Goal: Task Accomplishment & Management: Manage account settings

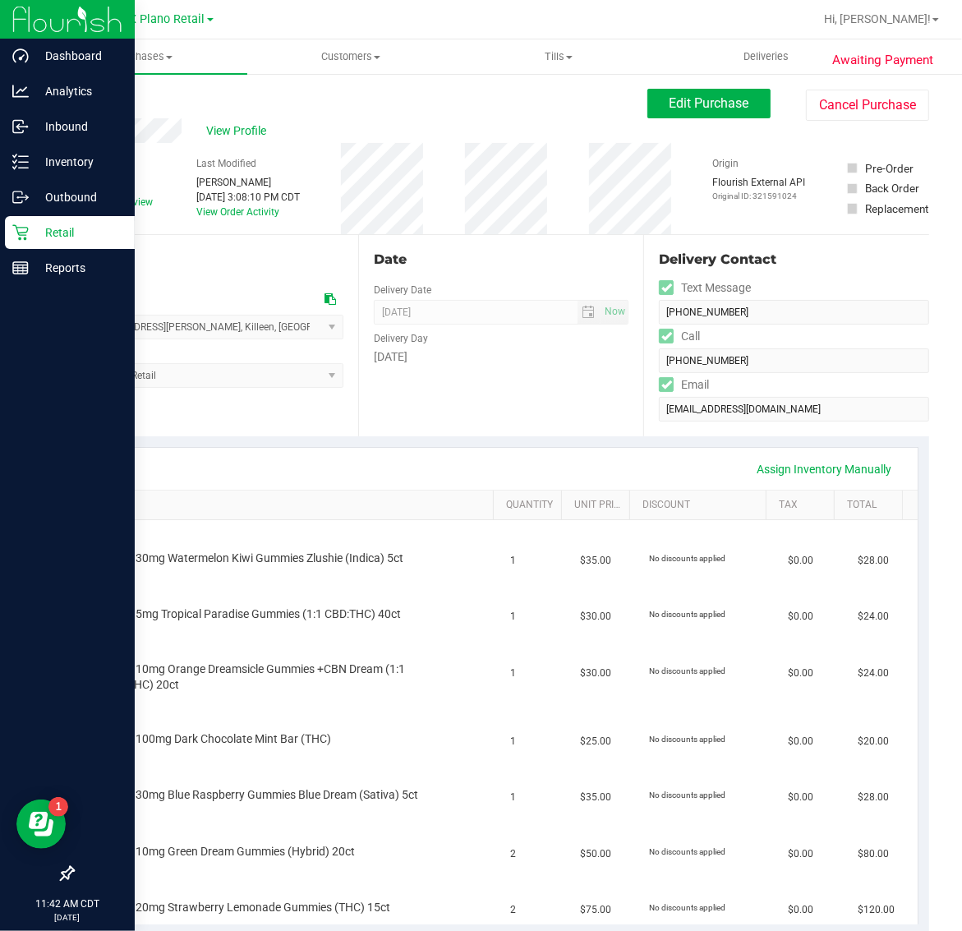
click at [22, 226] on icon at bounding box center [20, 232] width 16 height 16
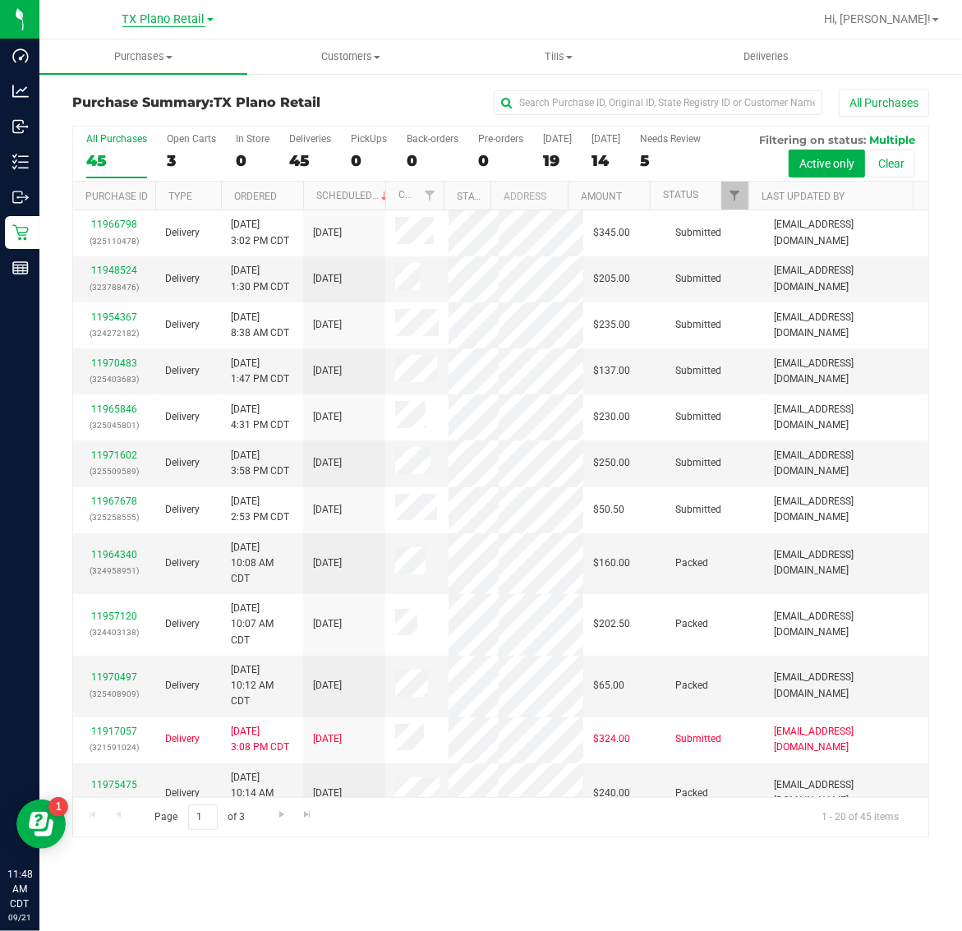
click at [169, 21] on span "TX Plano Retail" at bounding box center [163, 19] width 83 height 15
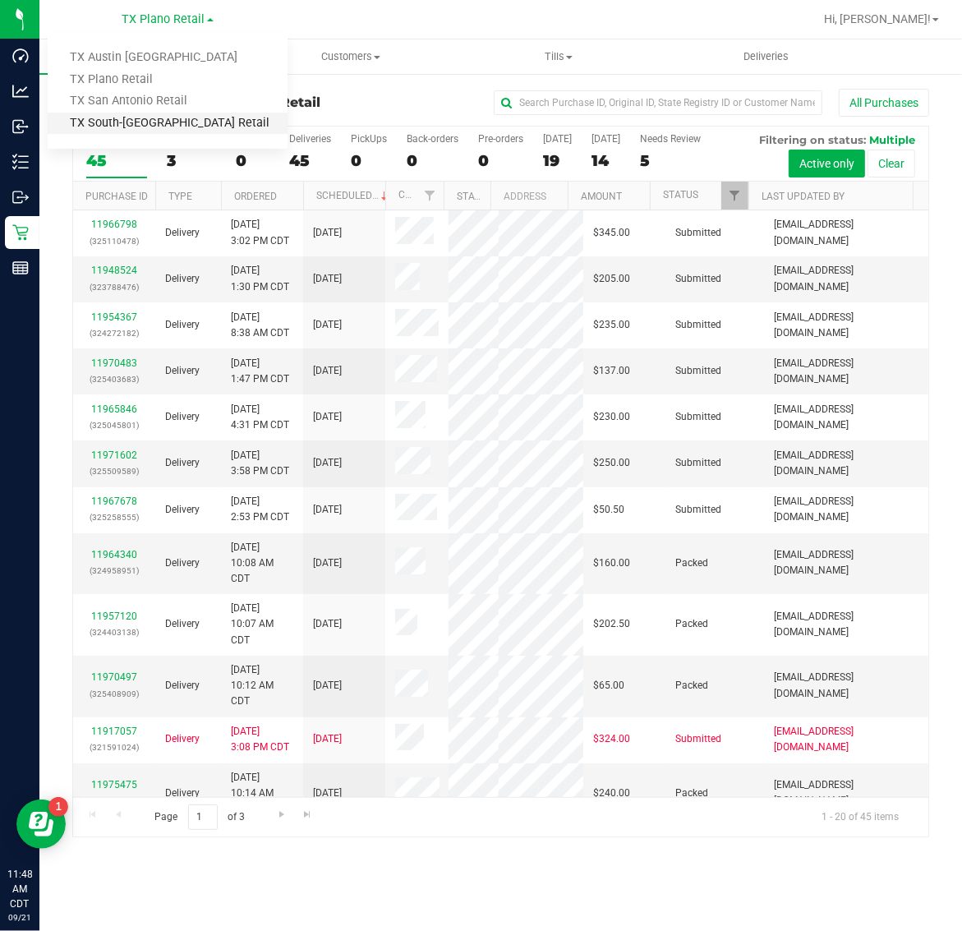
click at [153, 122] on link "TX South-[GEOGRAPHIC_DATA] Retail" at bounding box center [168, 124] width 240 height 22
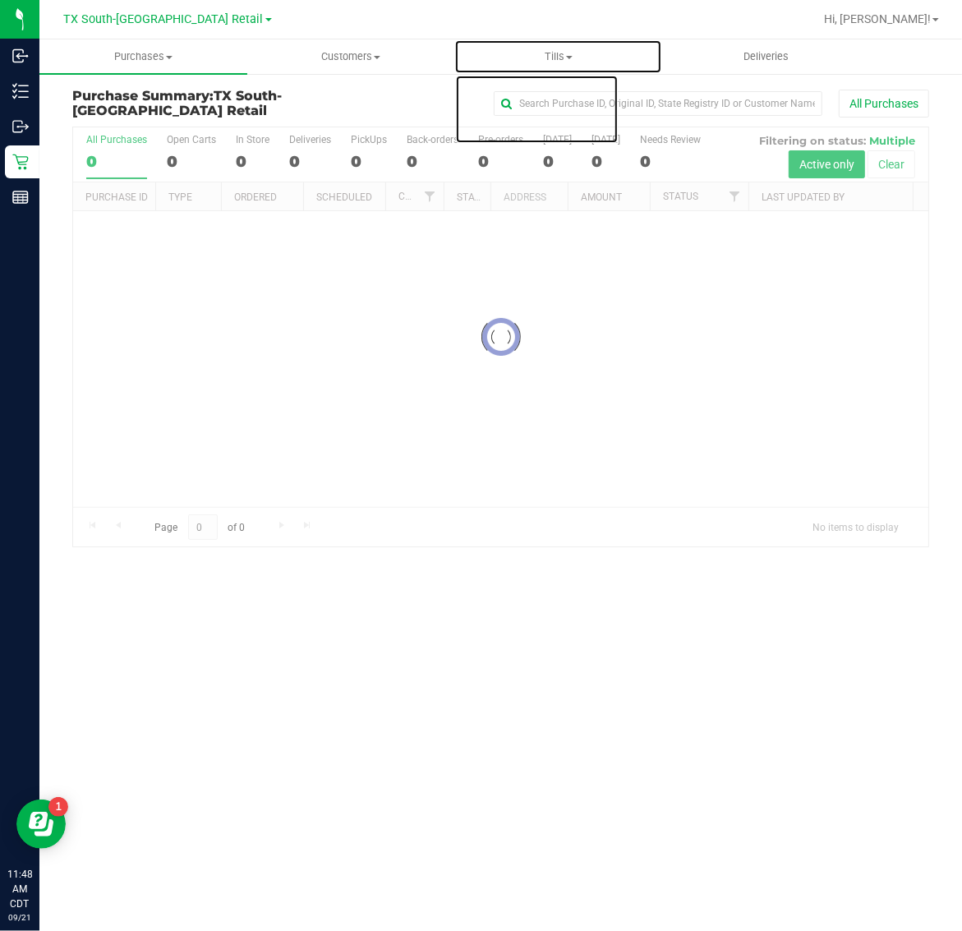
click at [559, 59] on span "Tills" at bounding box center [558, 56] width 206 height 15
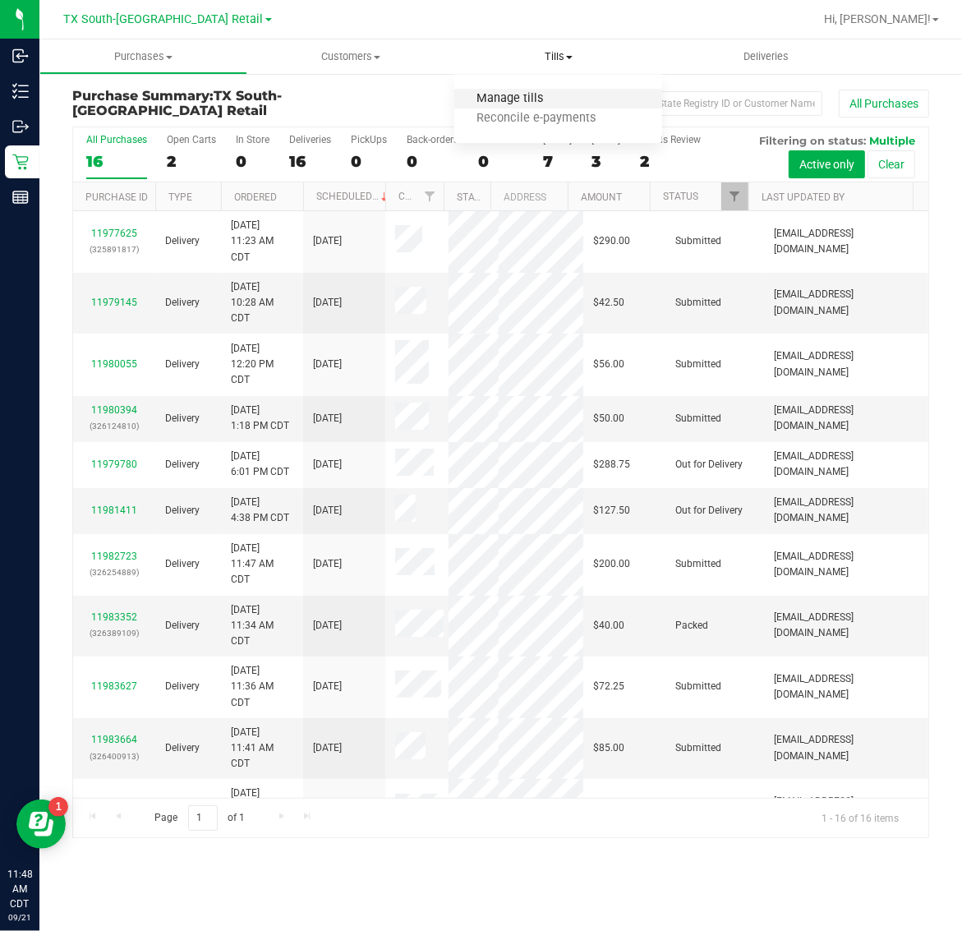
click at [557, 94] on span "Manage tills" at bounding box center [509, 99] width 111 height 14
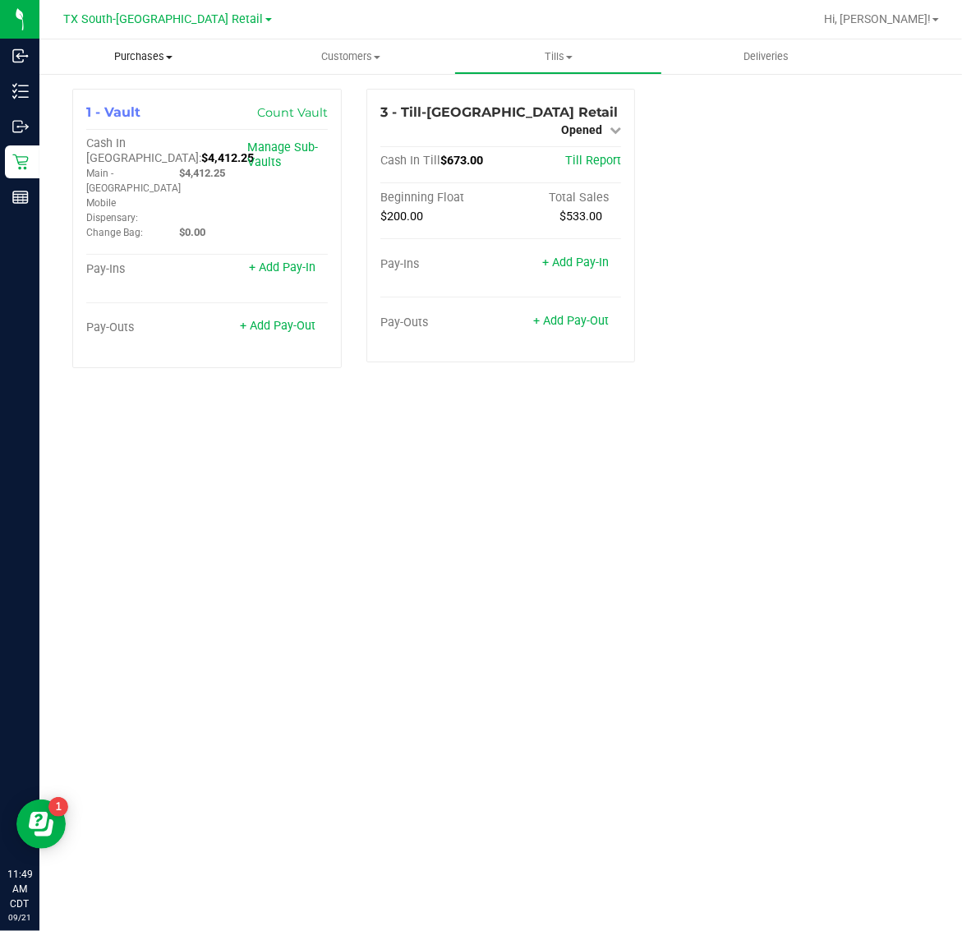
click at [133, 51] on span "Purchases" at bounding box center [143, 56] width 208 height 15
click at [137, 112] on span "Fulfillment" at bounding box center [90, 119] width 102 height 14
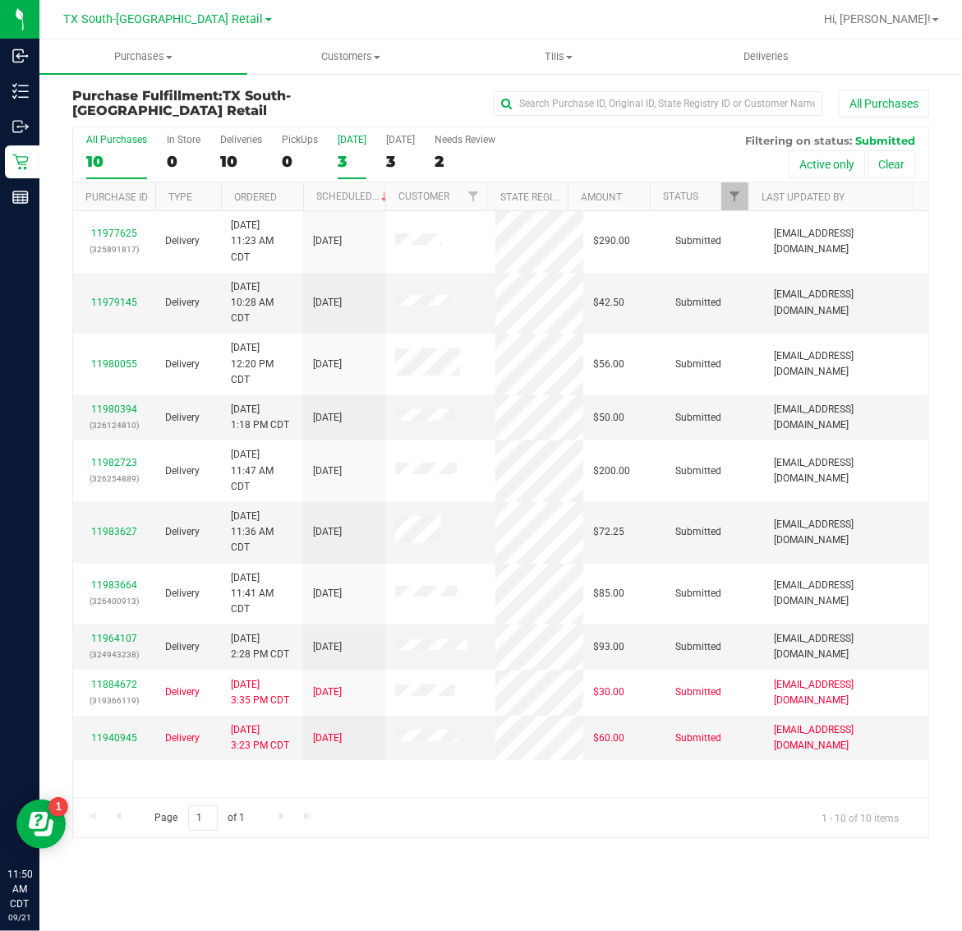
click at [345, 154] on div "3" at bounding box center [352, 161] width 29 height 19
click at [0, 0] on input "[DATE] 3" at bounding box center [0, 0] width 0 height 0
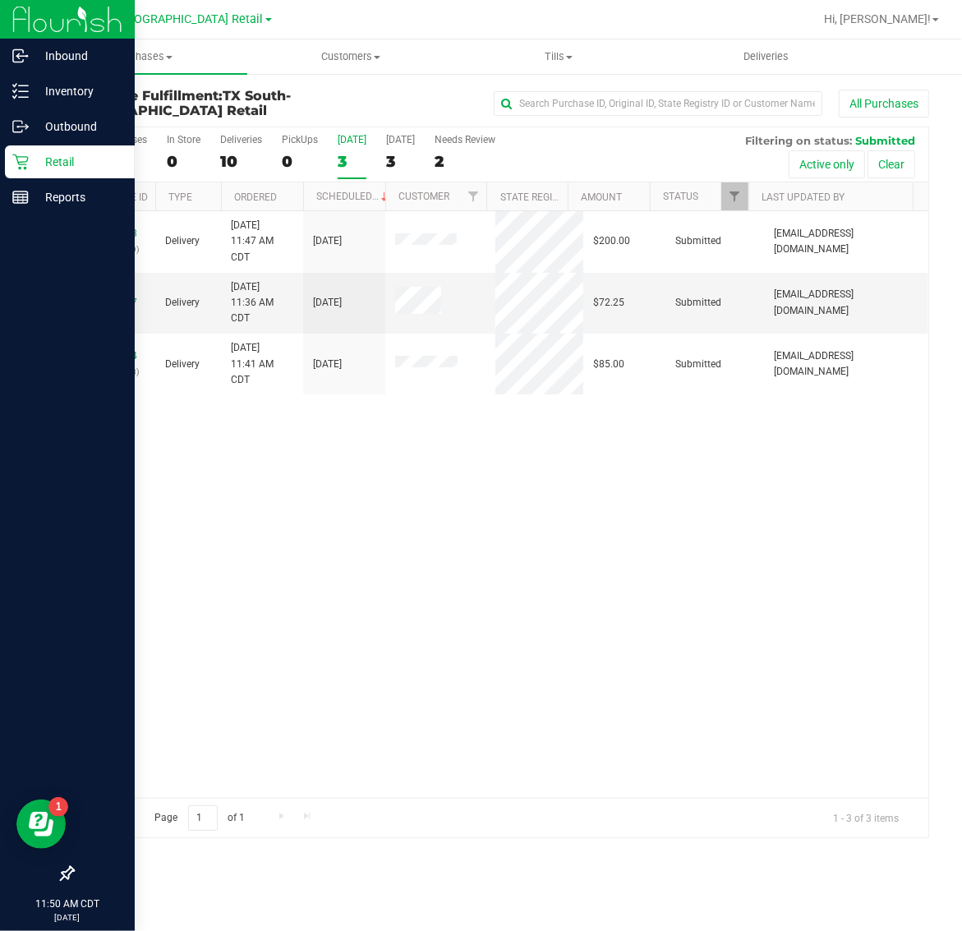
click at [48, 156] on p "Retail" at bounding box center [78, 162] width 99 height 20
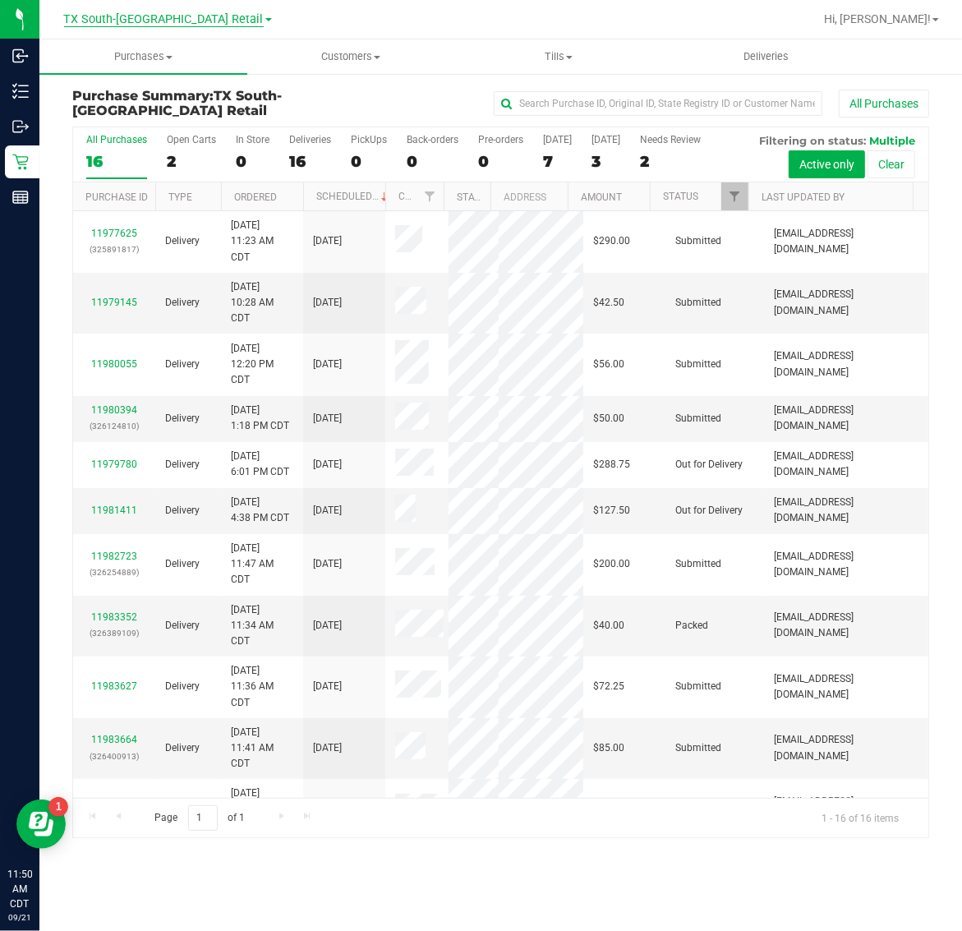
click at [178, 14] on span "TX South-[GEOGRAPHIC_DATA] Retail" at bounding box center [164, 19] width 200 height 15
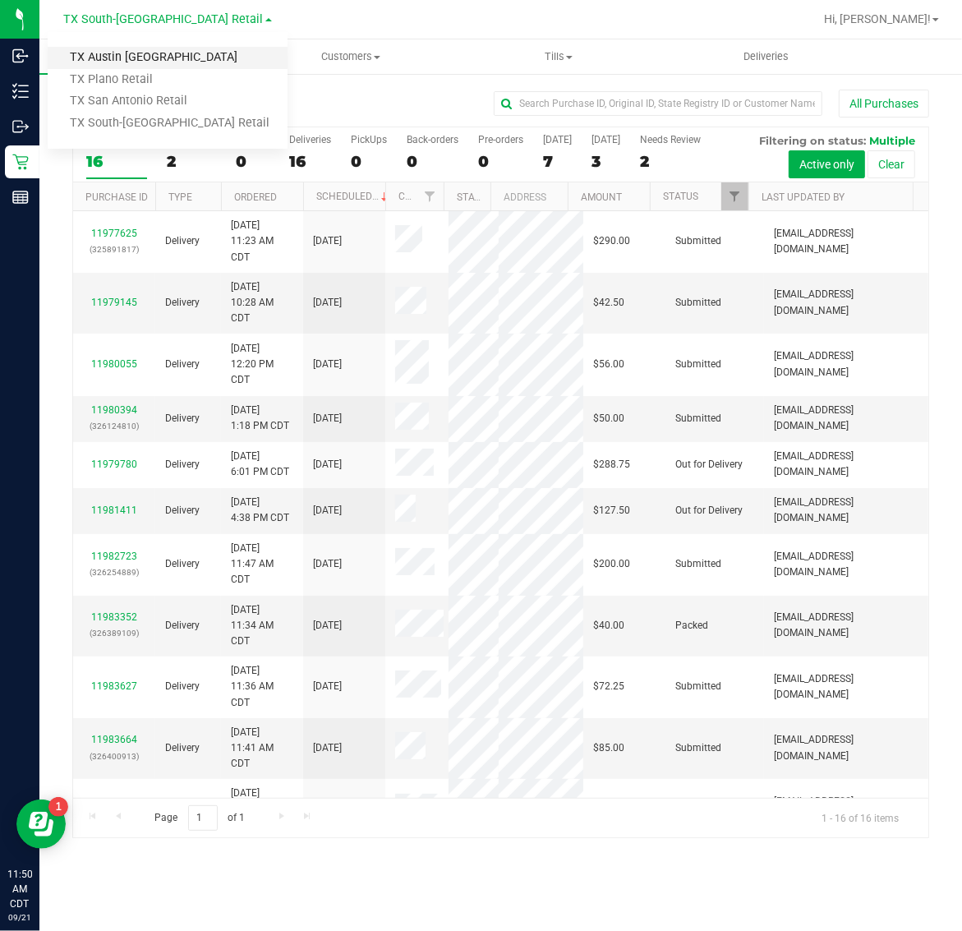
click at [159, 54] on link "TX Austin [GEOGRAPHIC_DATA]" at bounding box center [168, 58] width 240 height 22
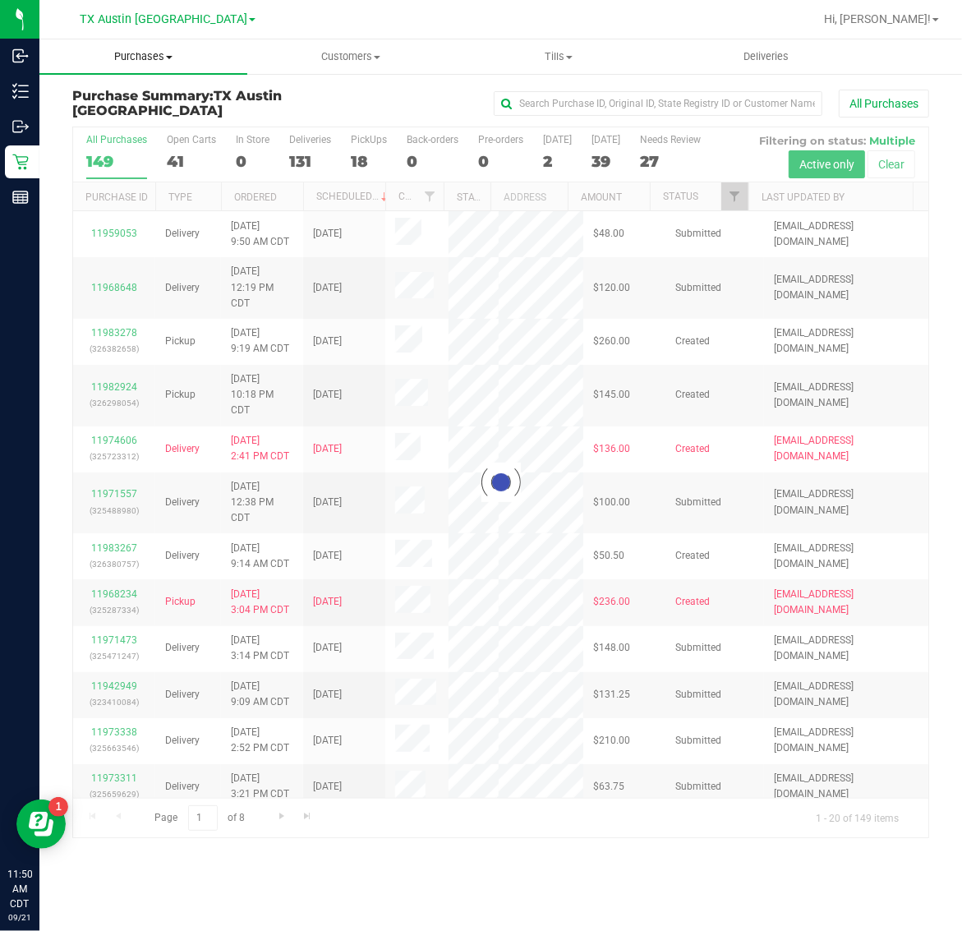
click at [153, 54] on span "Purchases" at bounding box center [143, 56] width 208 height 15
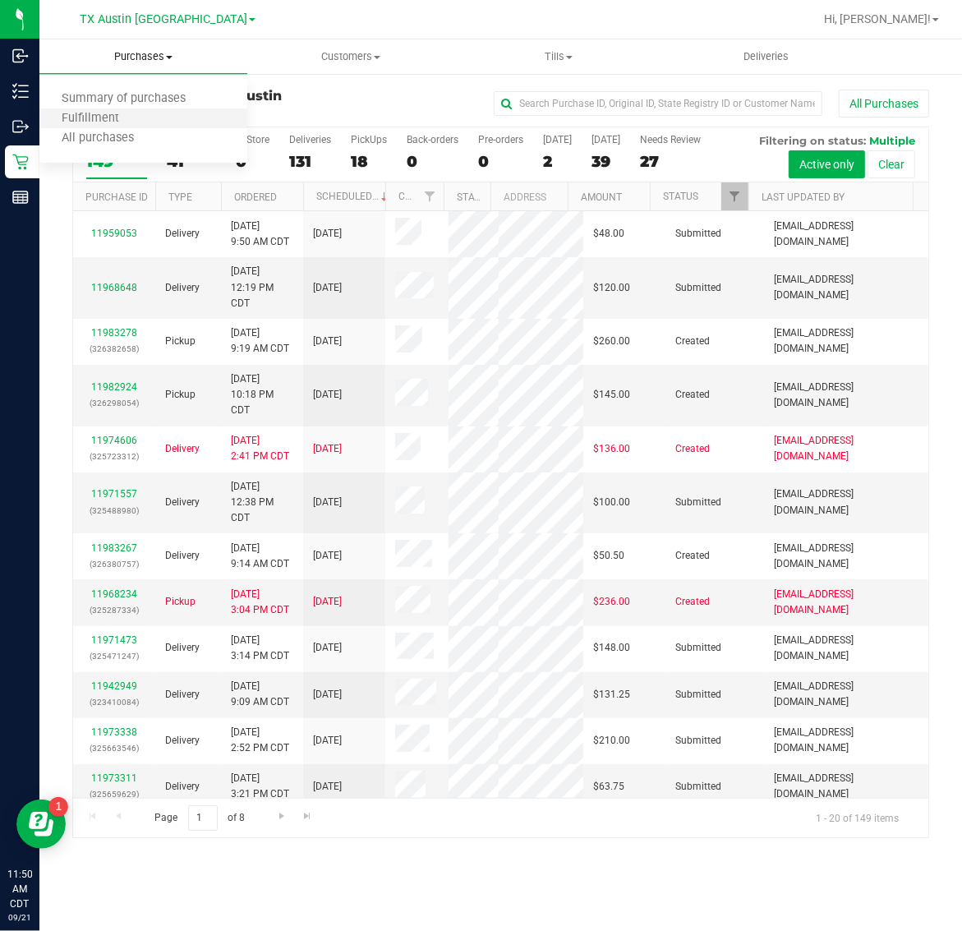
click at [142, 116] on li "Fulfillment" at bounding box center [143, 119] width 208 height 20
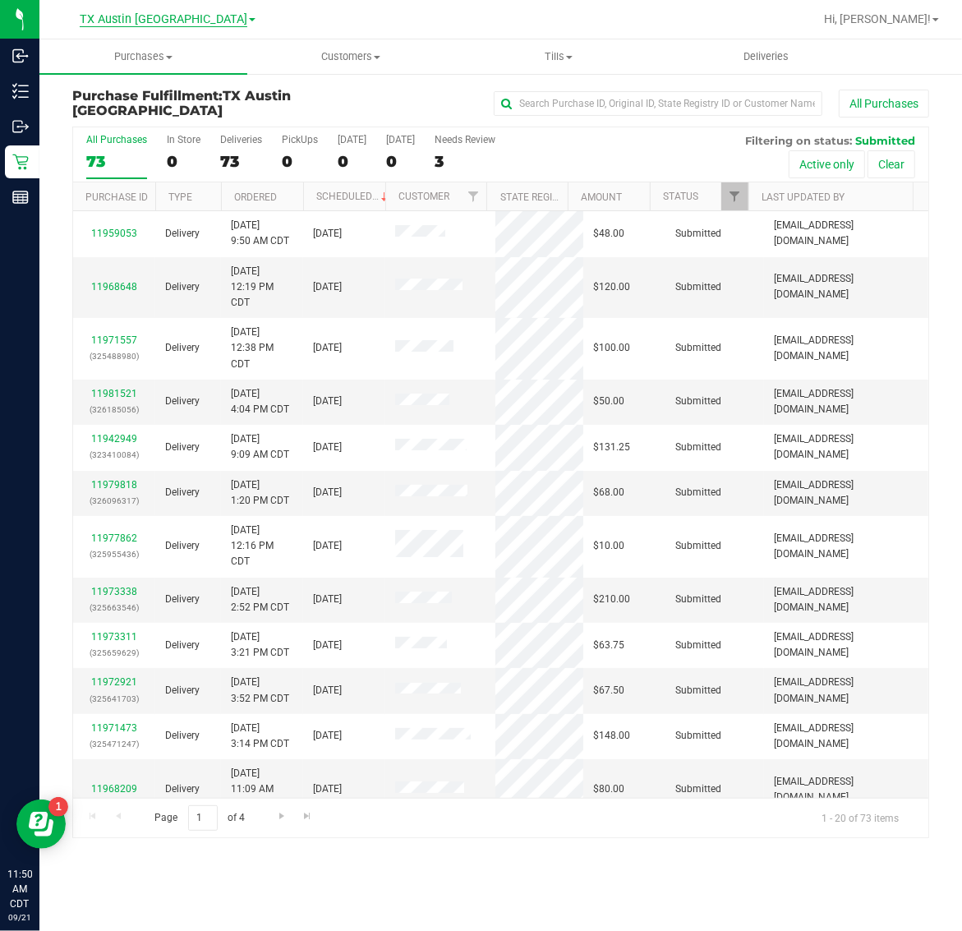
click at [160, 17] on span "TX Austin [GEOGRAPHIC_DATA]" at bounding box center [164, 19] width 168 height 15
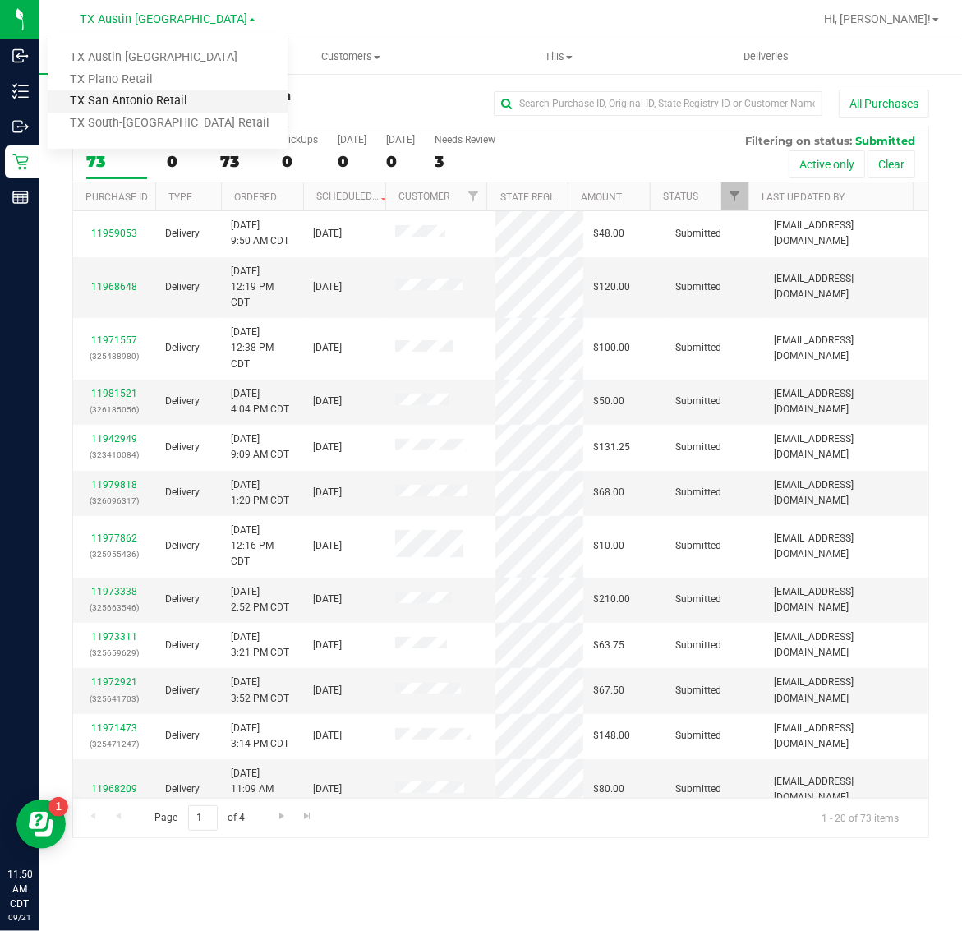
click at [153, 97] on link "TX San Antonio Retail" at bounding box center [168, 101] width 240 height 22
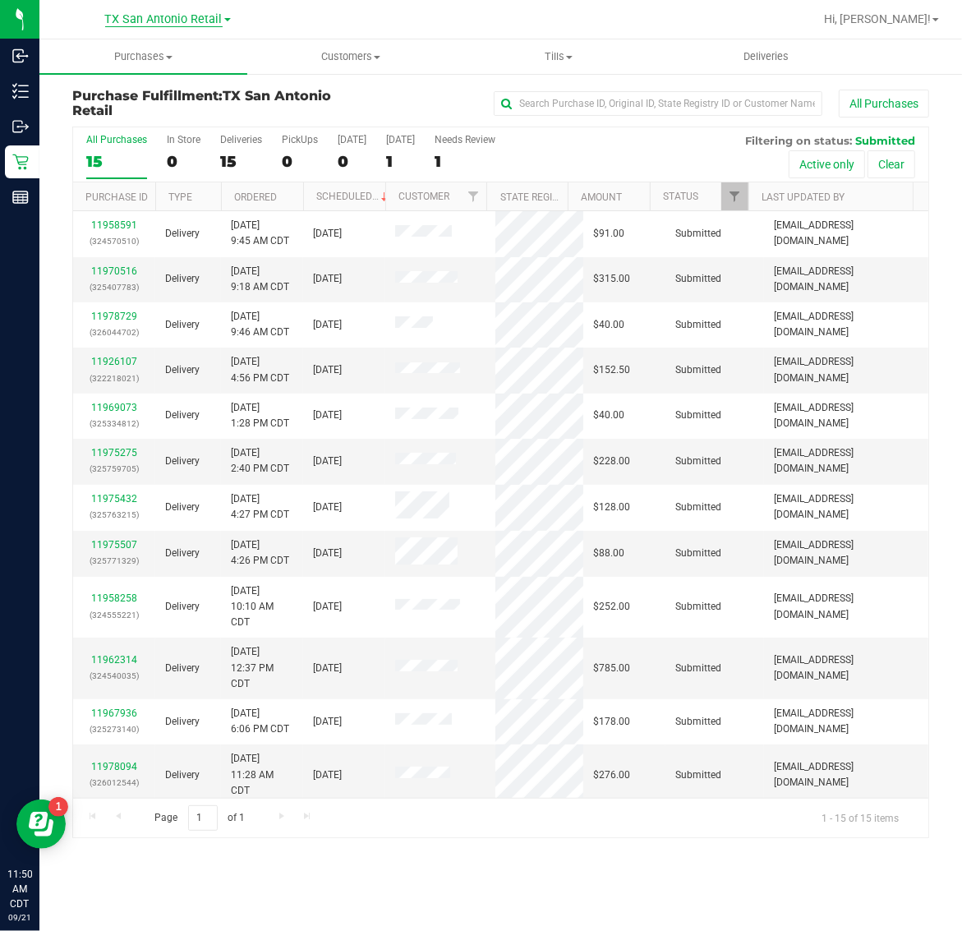
click at [140, 19] on span "TX San Antonio Retail" at bounding box center [163, 19] width 117 height 15
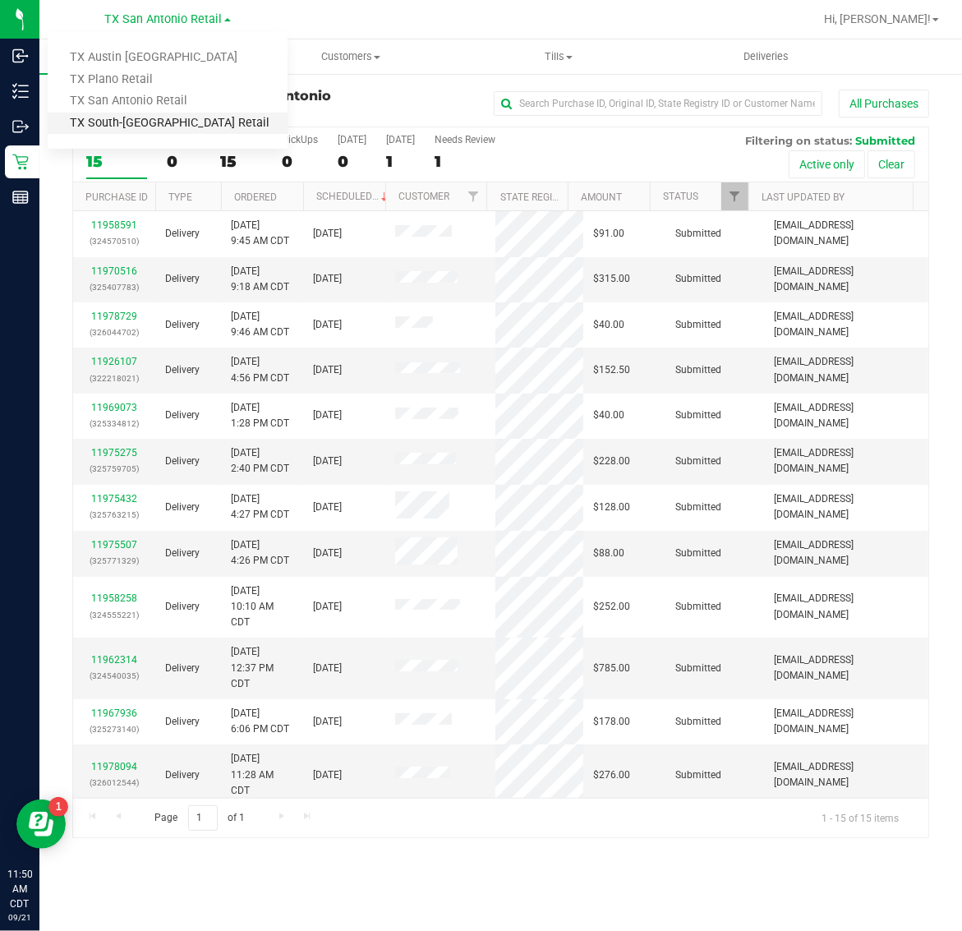
click at [133, 124] on link "TX South-[GEOGRAPHIC_DATA] Retail" at bounding box center [168, 124] width 240 height 22
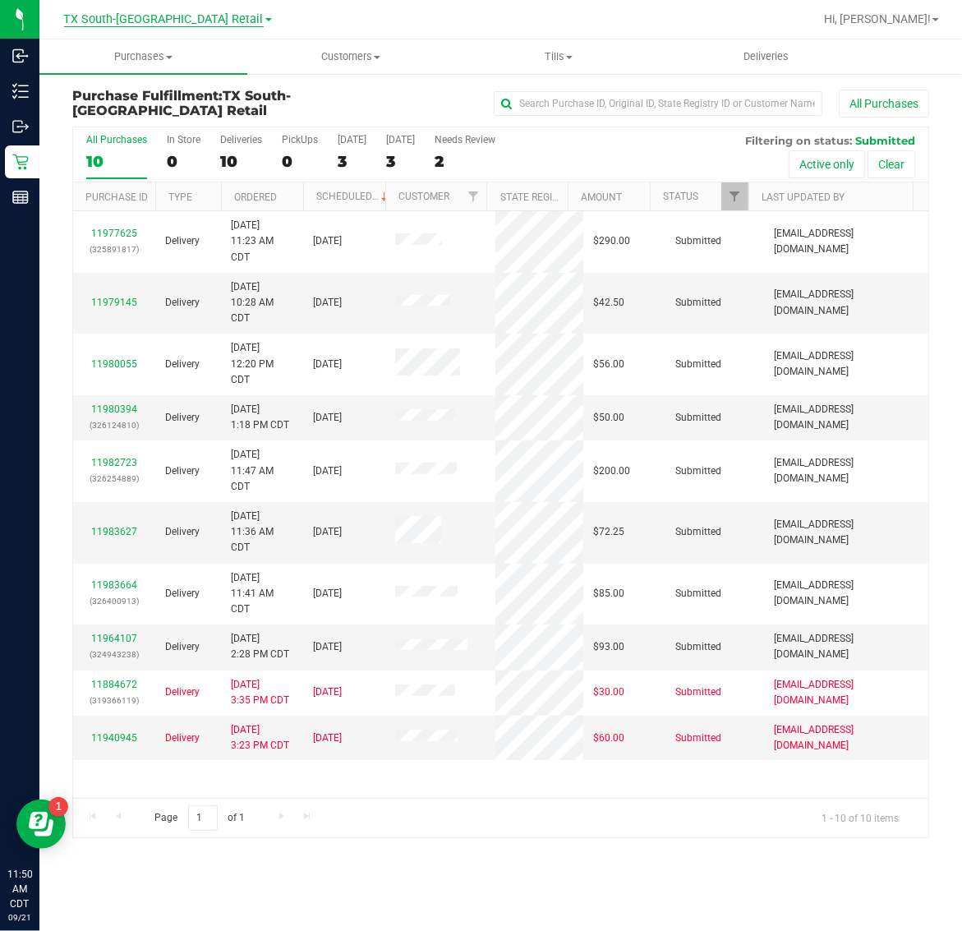
click at [150, 22] on span "TX South-[GEOGRAPHIC_DATA] Retail" at bounding box center [164, 19] width 200 height 15
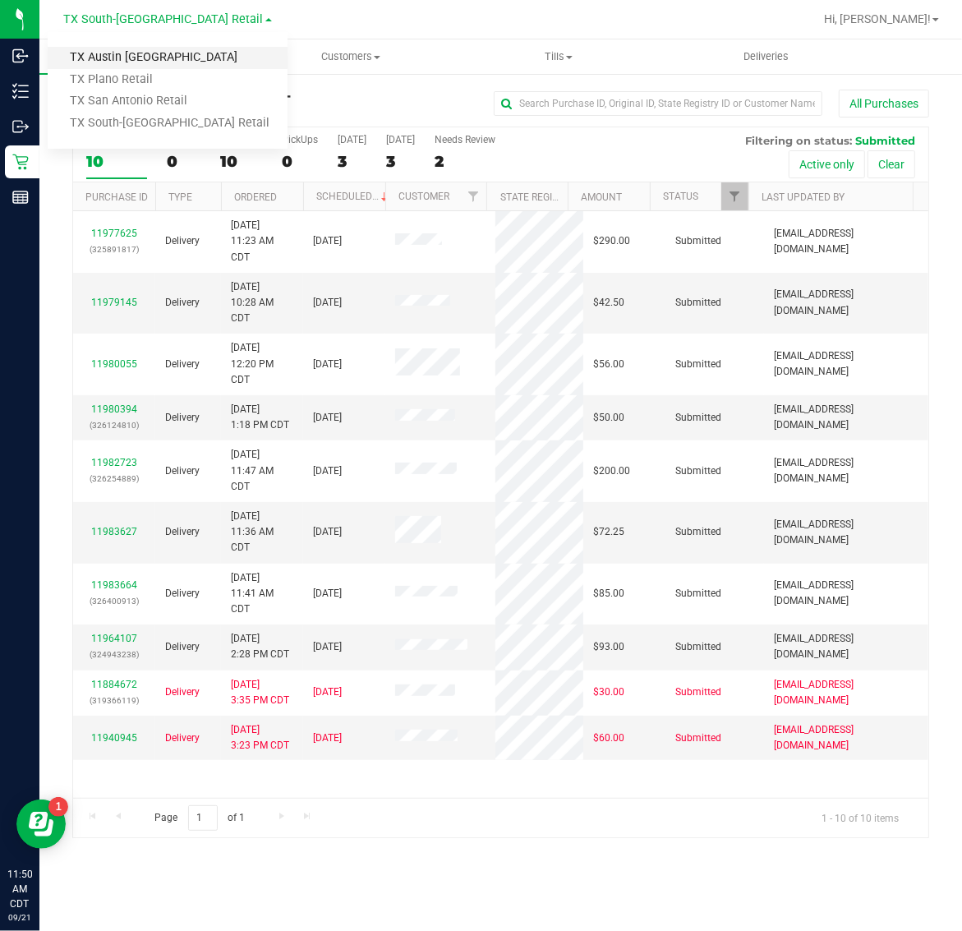
click at [142, 55] on link "TX Austin [GEOGRAPHIC_DATA]" at bounding box center [168, 58] width 240 height 22
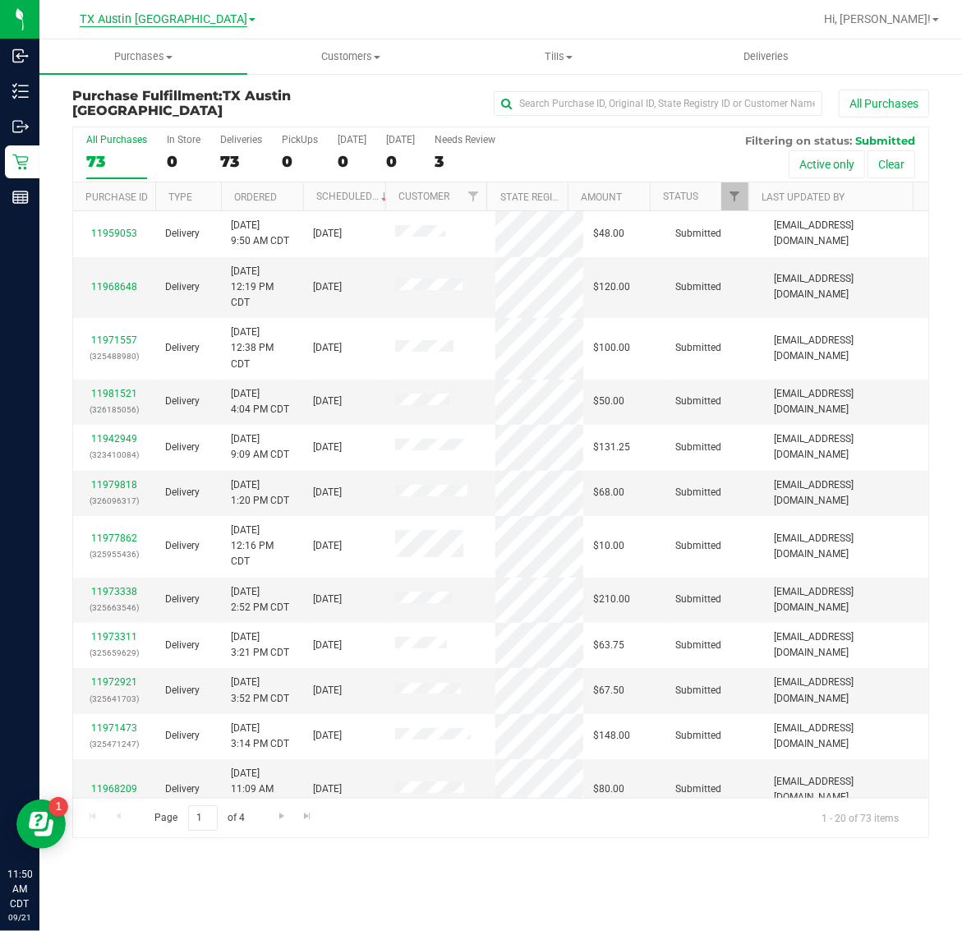
click at [150, 13] on span "TX Austin [GEOGRAPHIC_DATA]" at bounding box center [164, 19] width 168 height 15
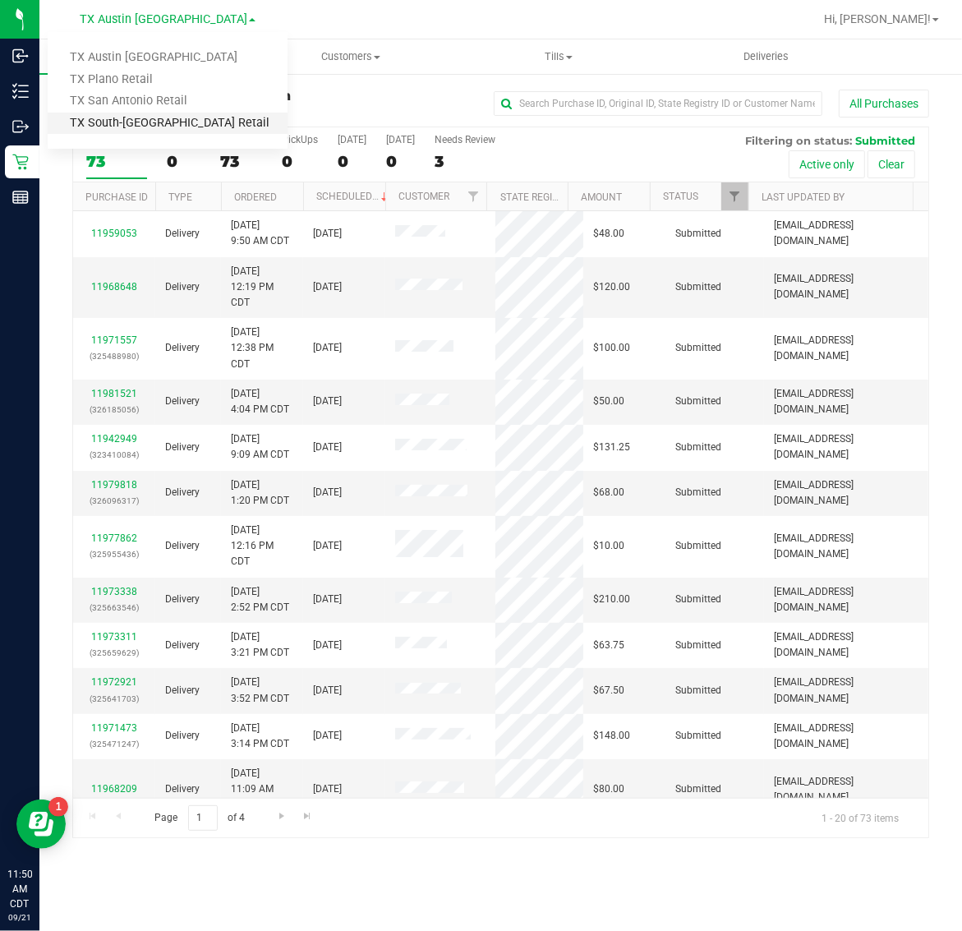
click at [145, 119] on link "TX South-[GEOGRAPHIC_DATA] Retail" at bounding box center [168, 124] width 240 height 22
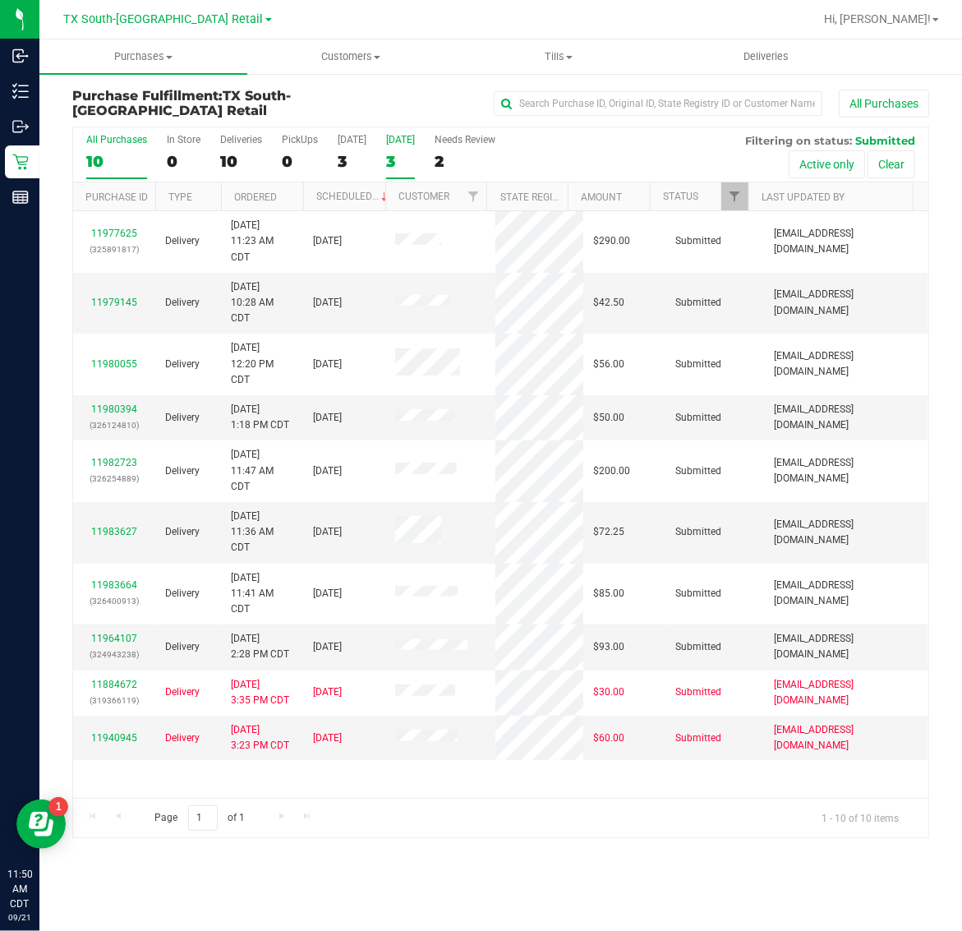
click at [415, 167] on div "3" at bounding box center [400, 161] width 29 height 19
click at [0, 0] on input "[DATE] 3" at bounding box center [0, 0] width 0 height 0
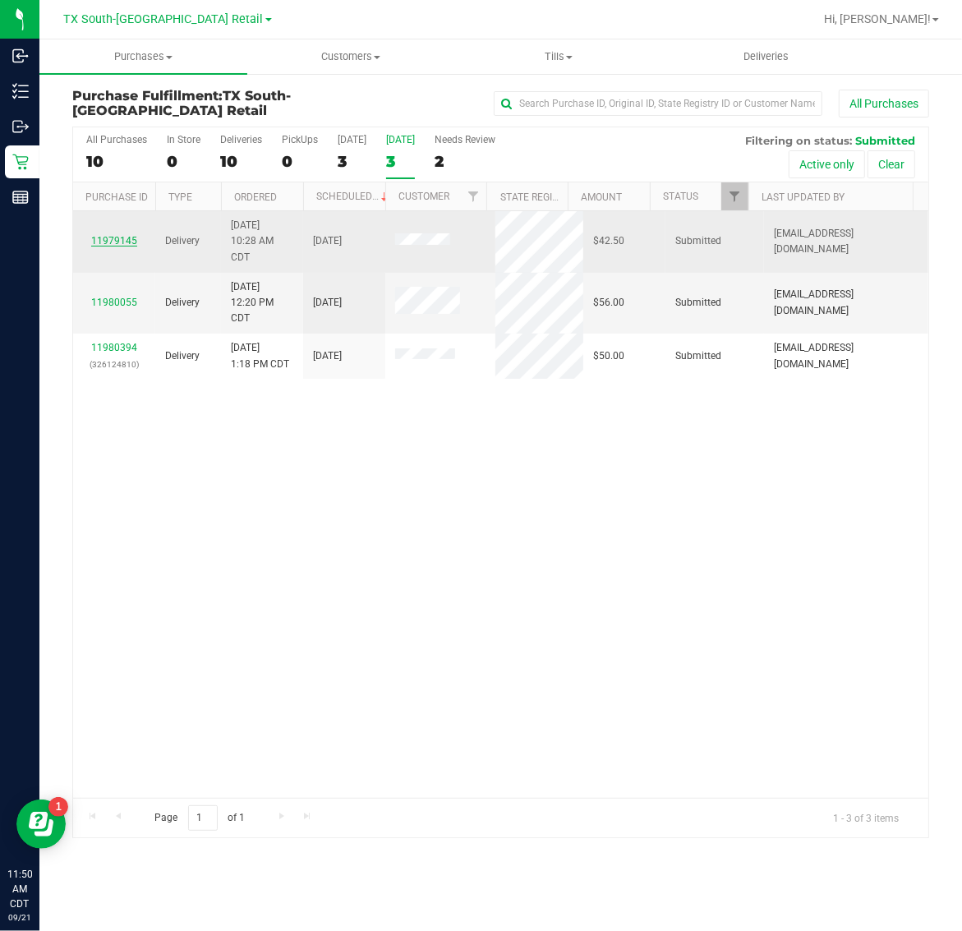
click at [122, 245] on link "11979145" at bounding box center [114, 241] width 46 height 12
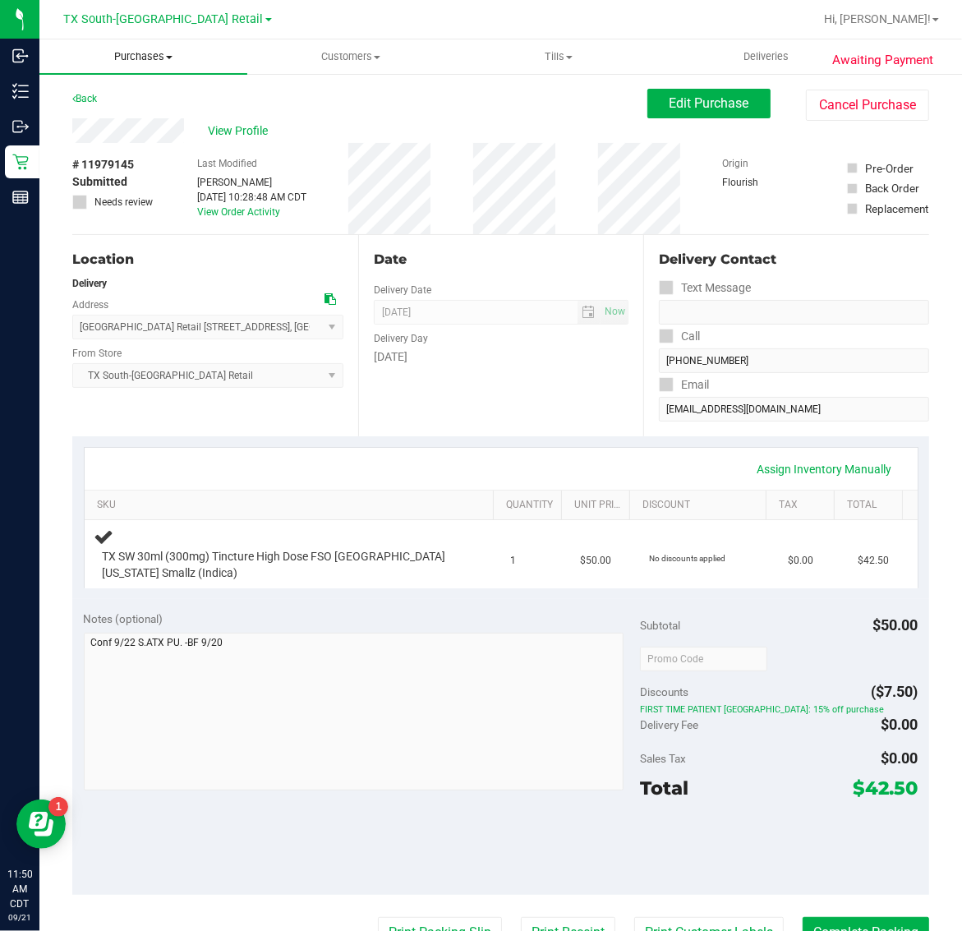
click at [138, 49] on span "Purchases" at bounding box center [143, 56] width 208 height 15
click at [145, 111] on li "Fulfillment" at bounding box center [143, 119] width 208 height 20
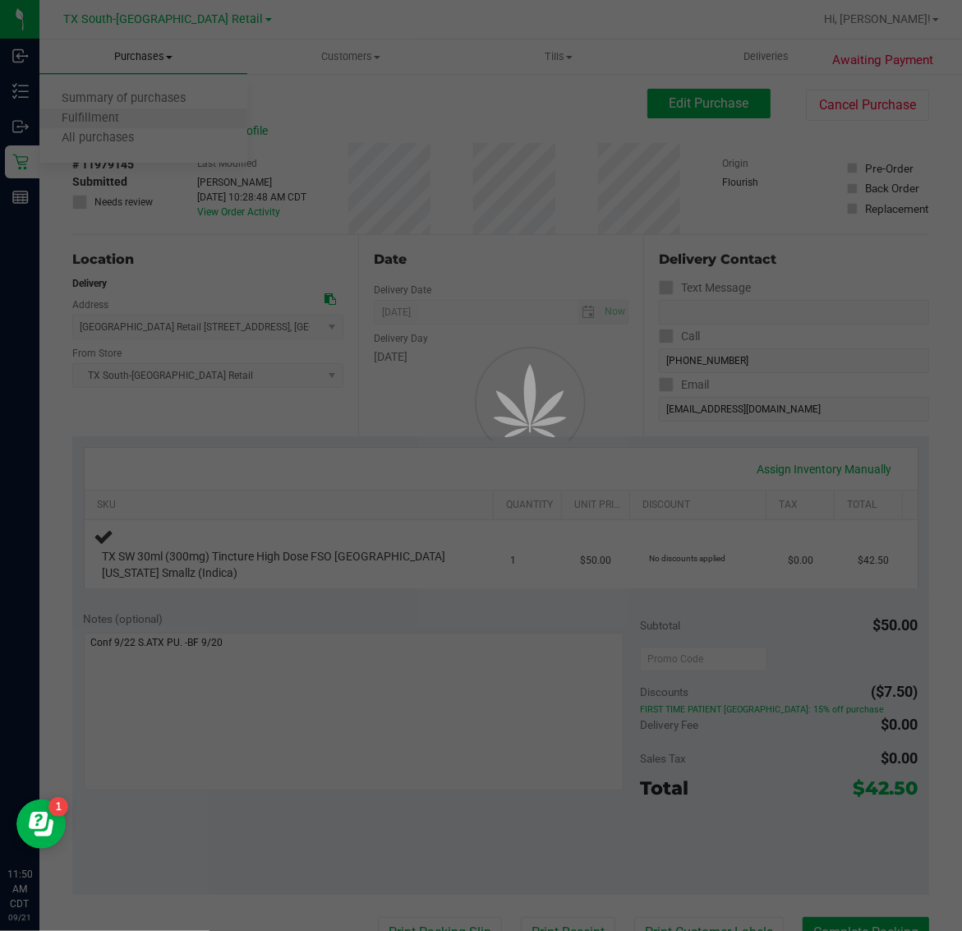
click at [125, 119] on div at bounding box center [481, 465] width 962 height 931
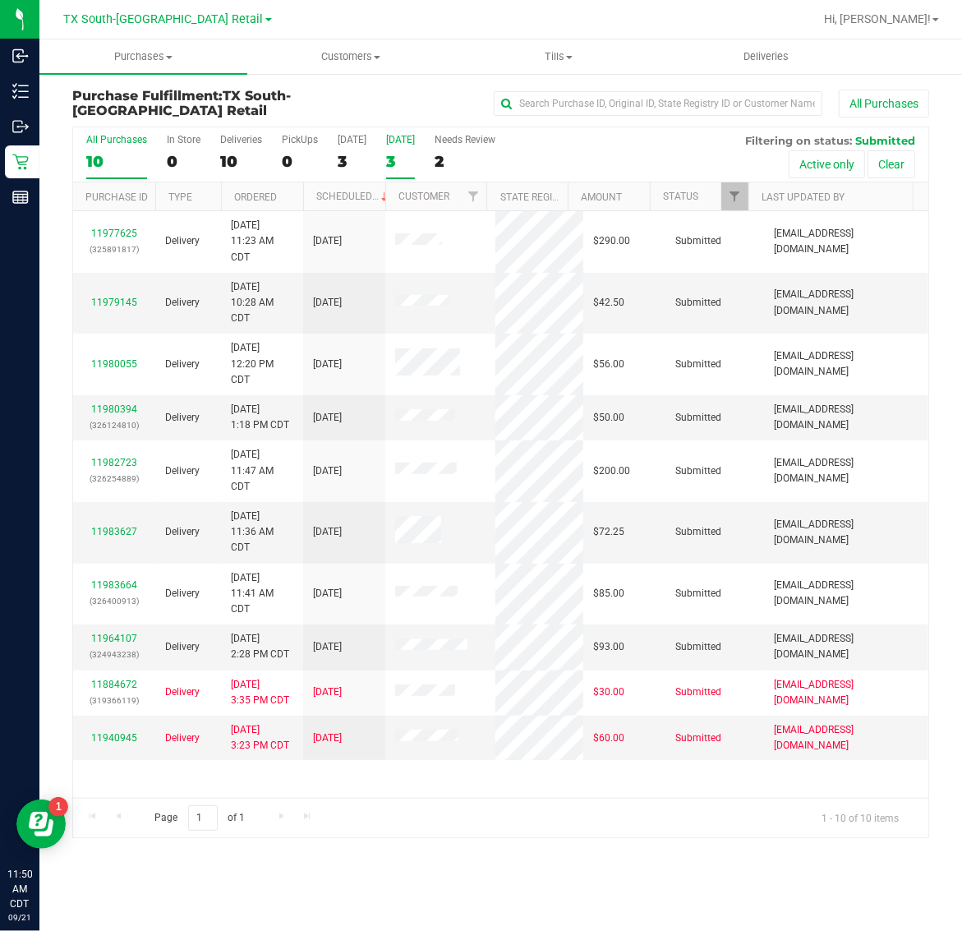
click at [397, 149] on label "[DATE] 3" at bounding box center [400, 156] width 29 height 45
click at [0, 0] on input "[DATE] 3" at bounding box center [0, 0] width 0 height 0
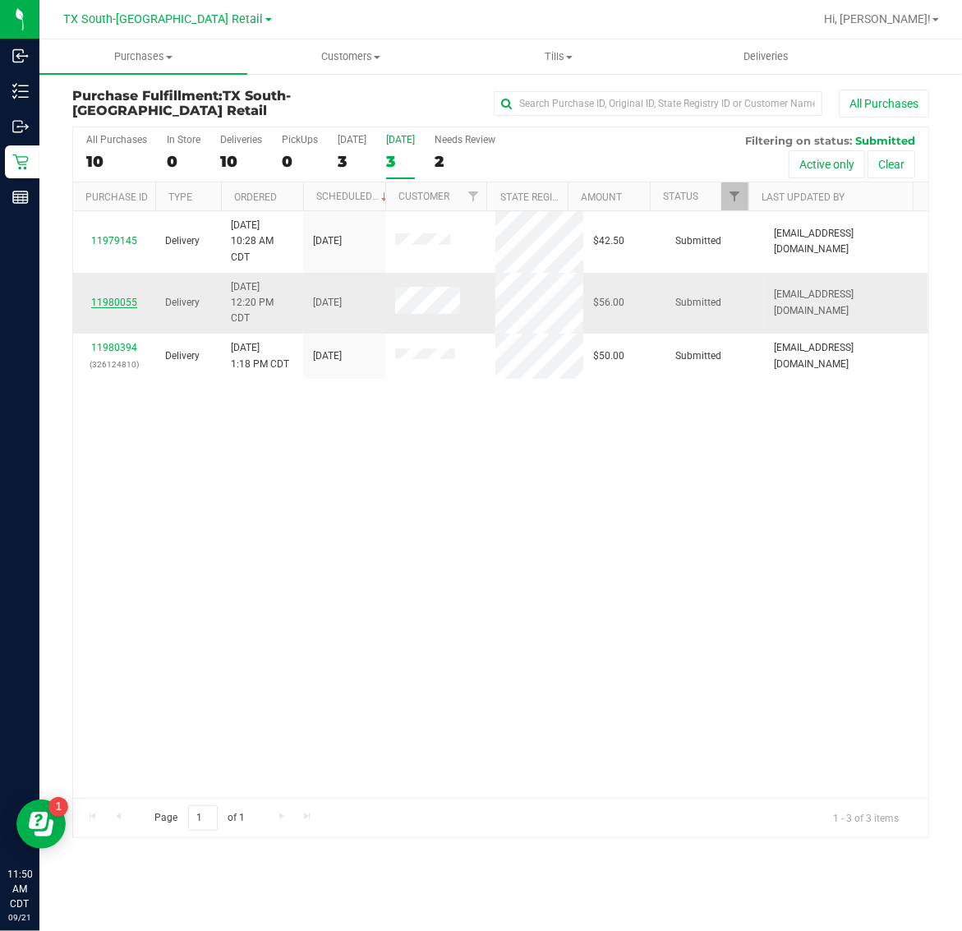
click at [116, 298] on link "11980055" at bounding box center [114, 303] width 46 height 12
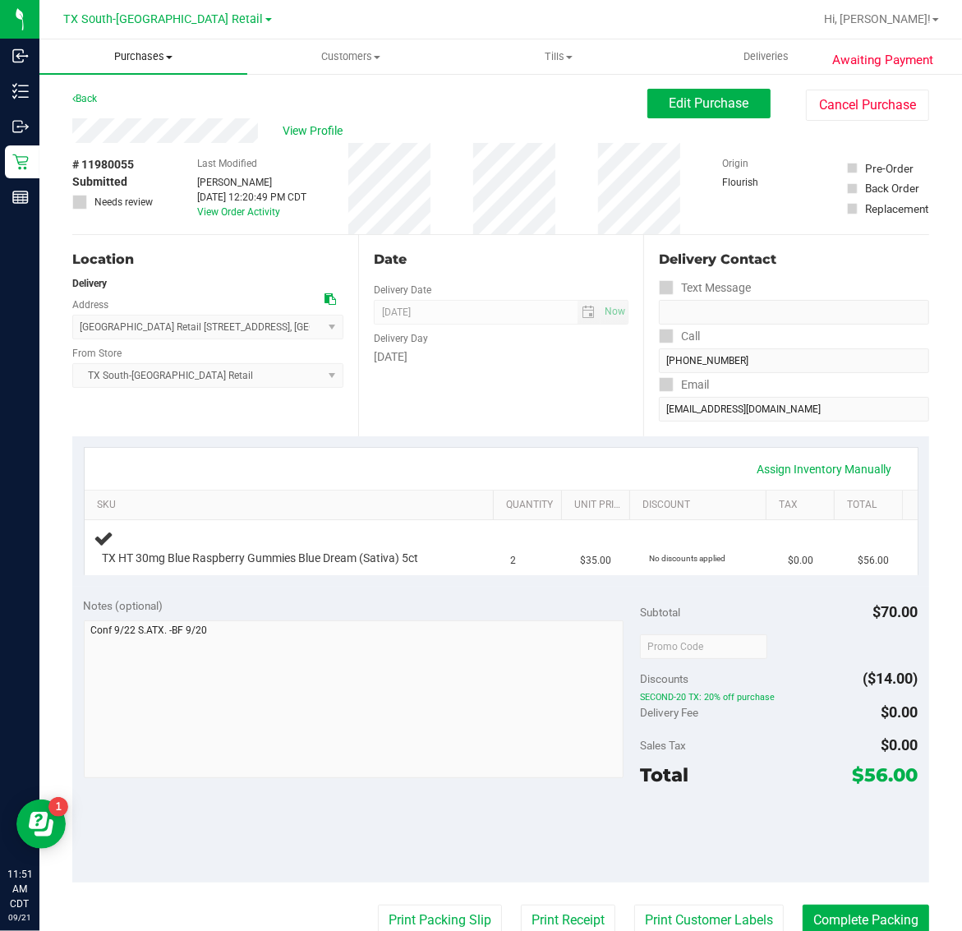
click at [134, 62] on span "Purchases" at bounding box center [143, 56] width 208 height 15
click at [145, 119] on li "Fulfillment" at bounding box center [143, 119] width 208 height 20
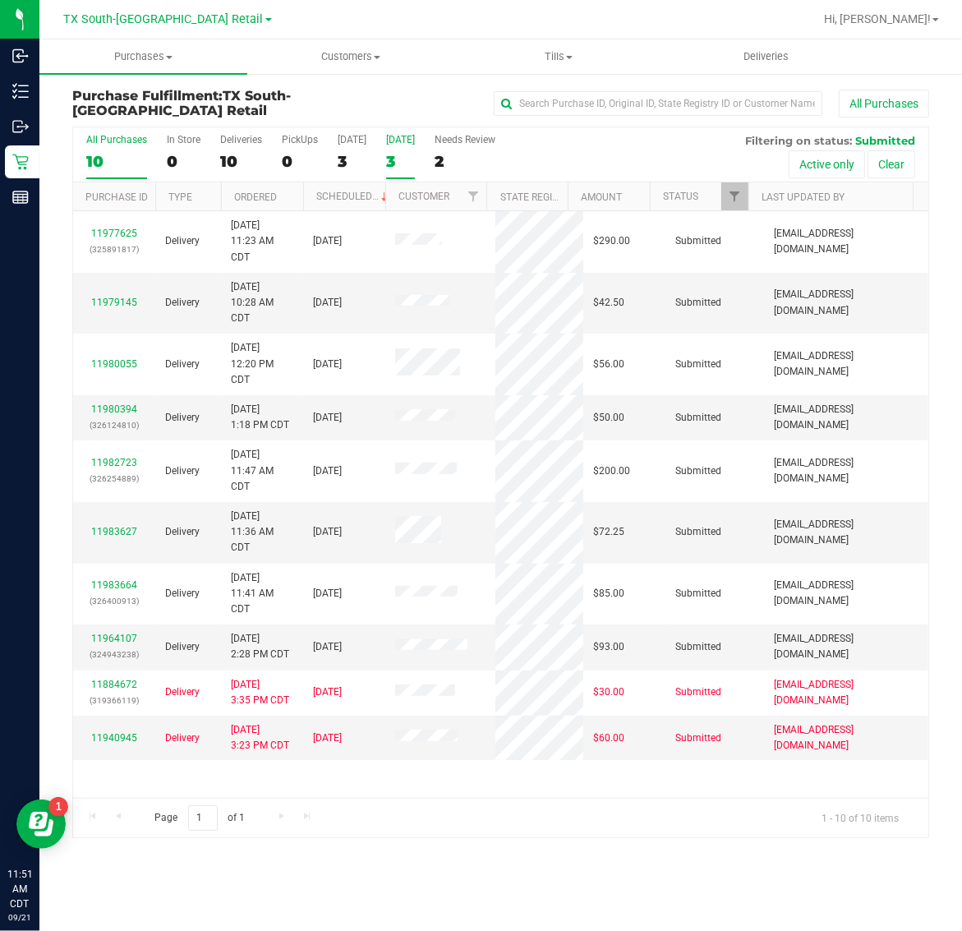
click at [412, 159] on div "3" at bounding box center [400, 161] width 29 height 19
click at [0, 0] on input "[DATE] 3" at bounding box center [0, 0] width 0 height 0
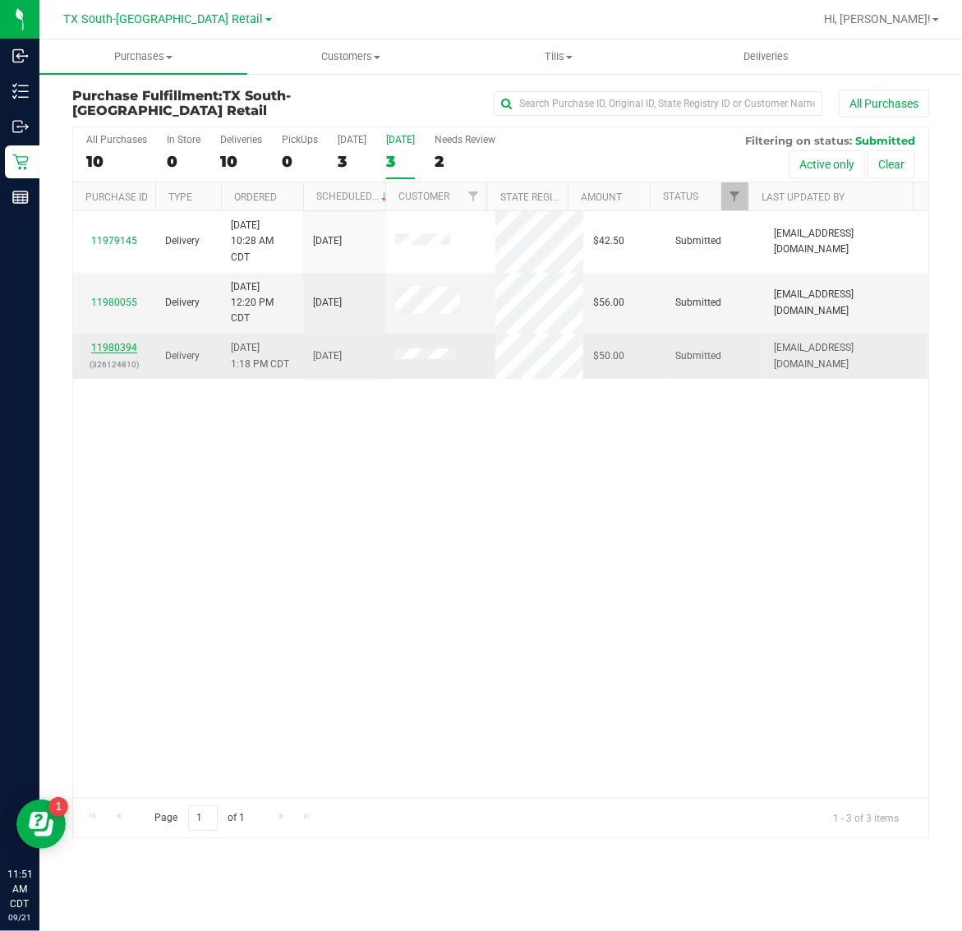
click at [121, 352] on link "11980394" at bounding box center [114, 348] width 46 height 12
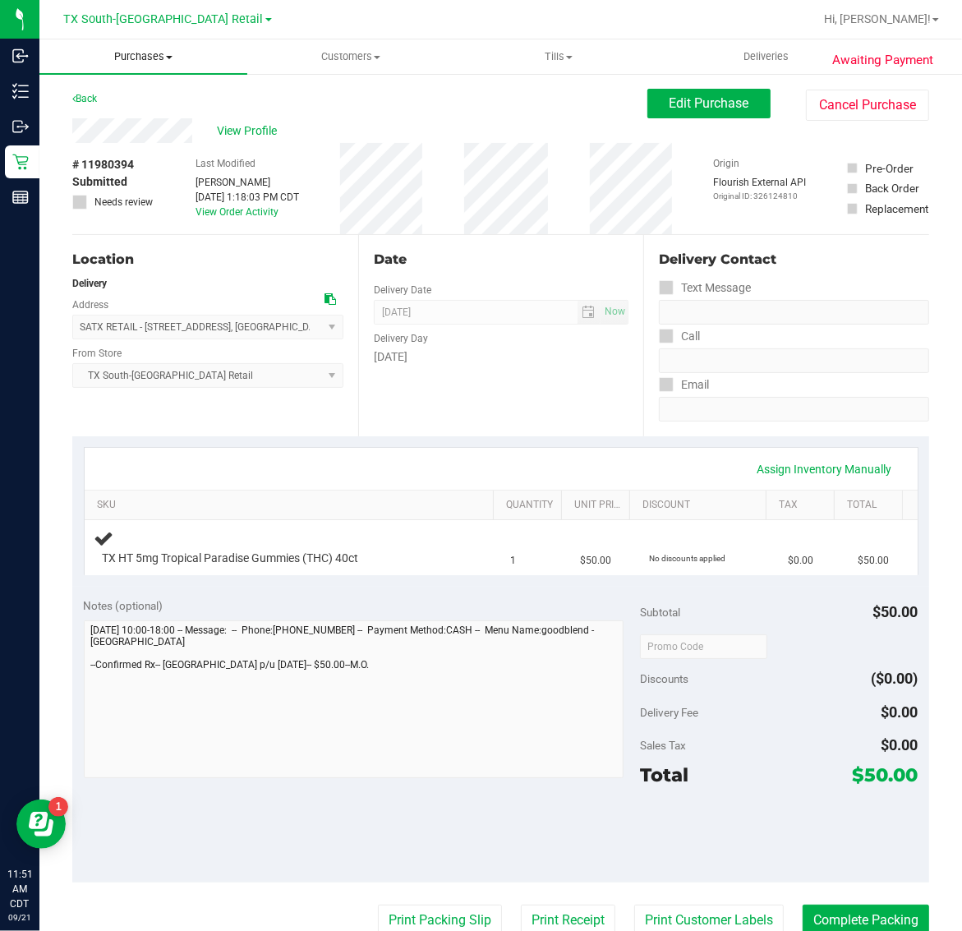
click at [122, 52] on span "Purchases" at bounding box center [143, 56] width 208 height 15
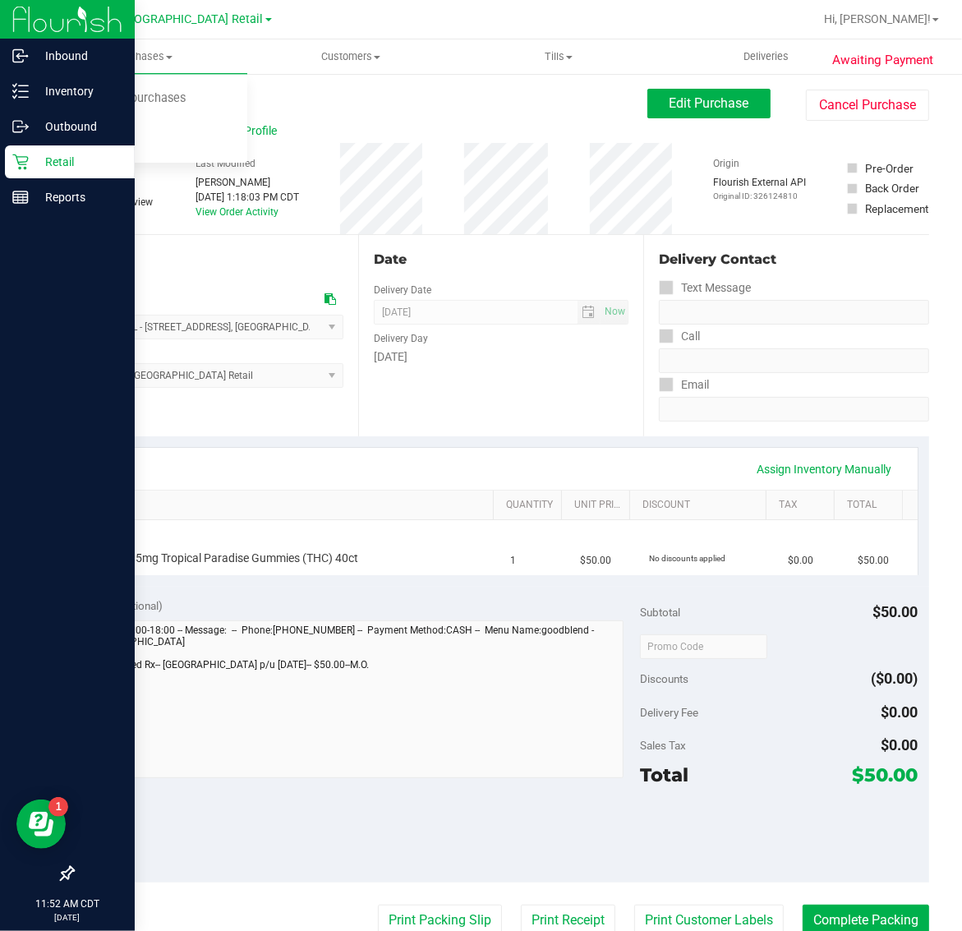
drag, startPoint x: 21, startPoint y: 158, endPoint x: 30, endPoint y: 158, distance: 9.0
click at [21, 158] on icon at bounding box center [20, 162] width 16 height 16
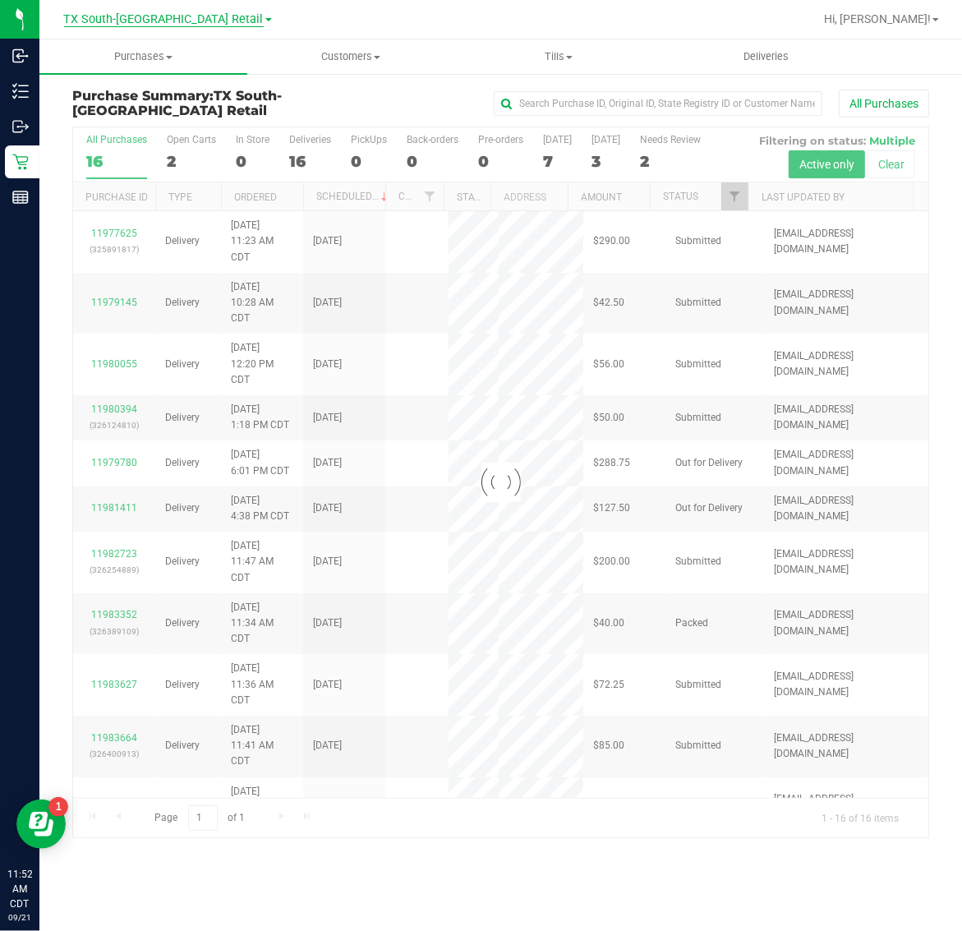
click at [150, 21] on span "TX South-[GEOGRAPHIC_DATA] Retail" at bounding box center [164, 19] width 200 height 15
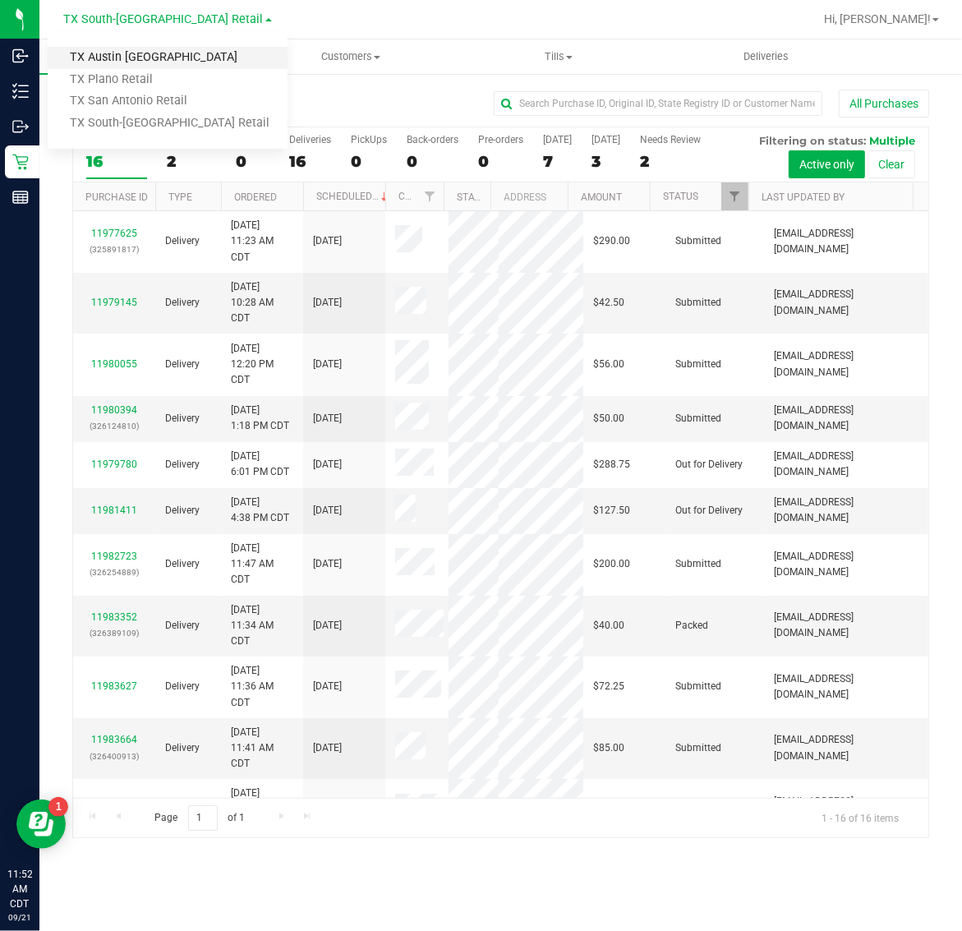
click at [138, 64] on link "TX Austin [GEOGRAPHIC_DATA]" at bounding box center [168, 58] width 240 height 22
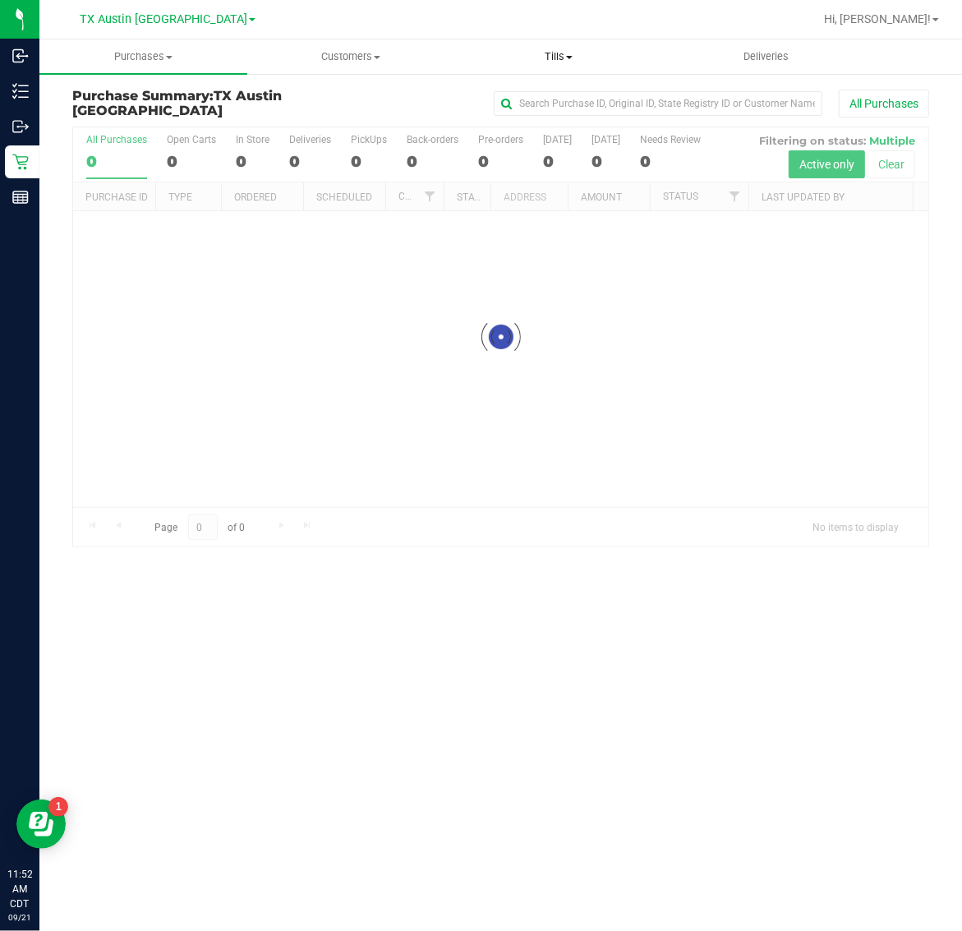
click at [555, 58] on span "Tills" at bounding box center [558, 56] width 206 height 15
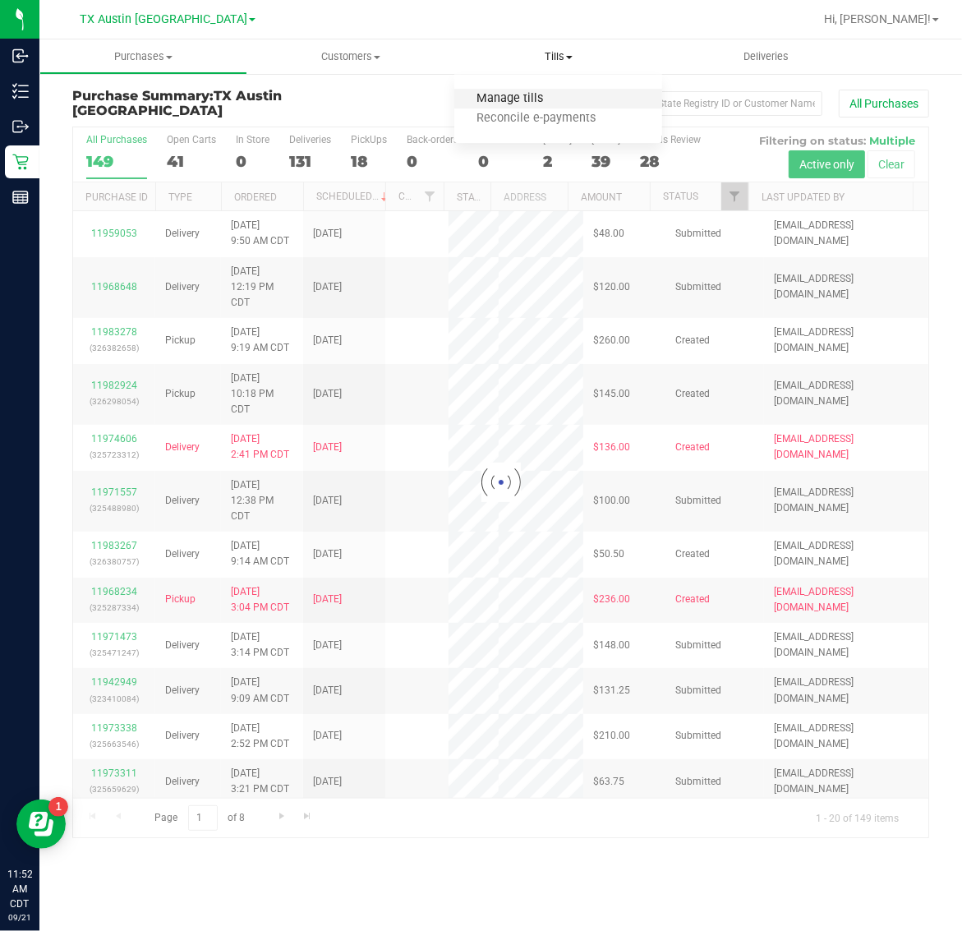
click at [553, 94] on span "Manage tills" at bounding box center [509, 99] width 111 height 14
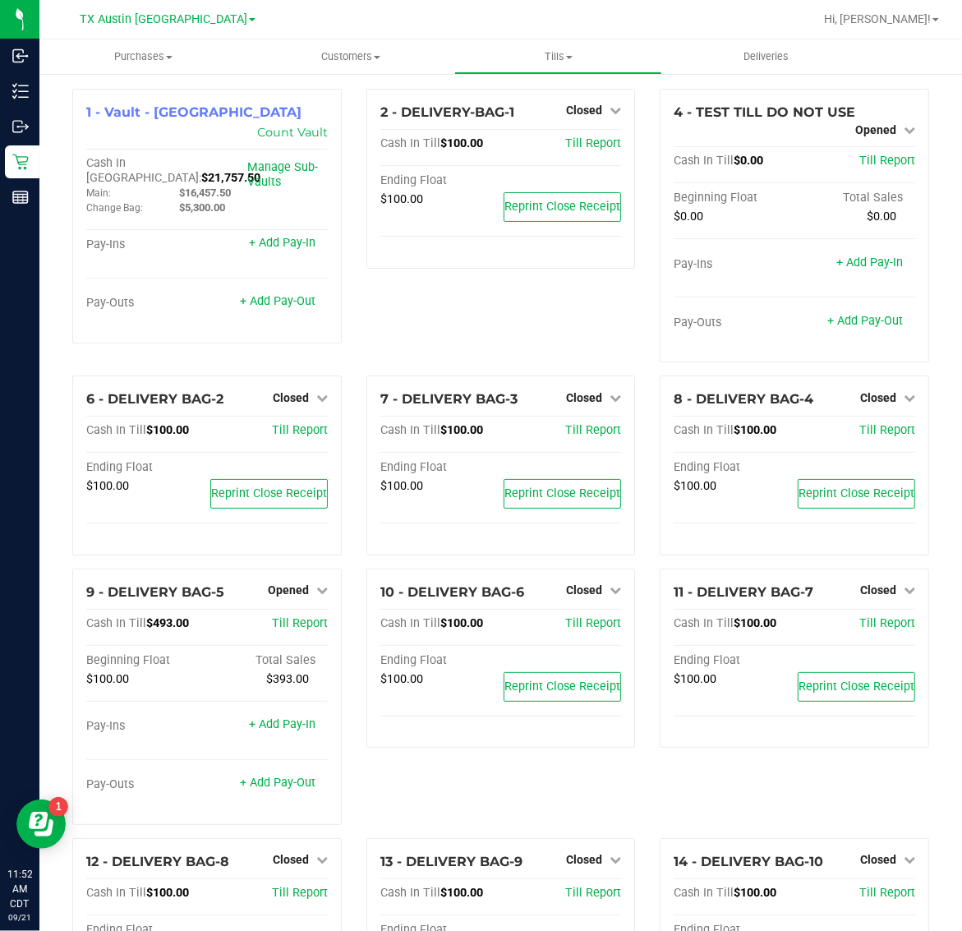
scroll to position [308, 0]
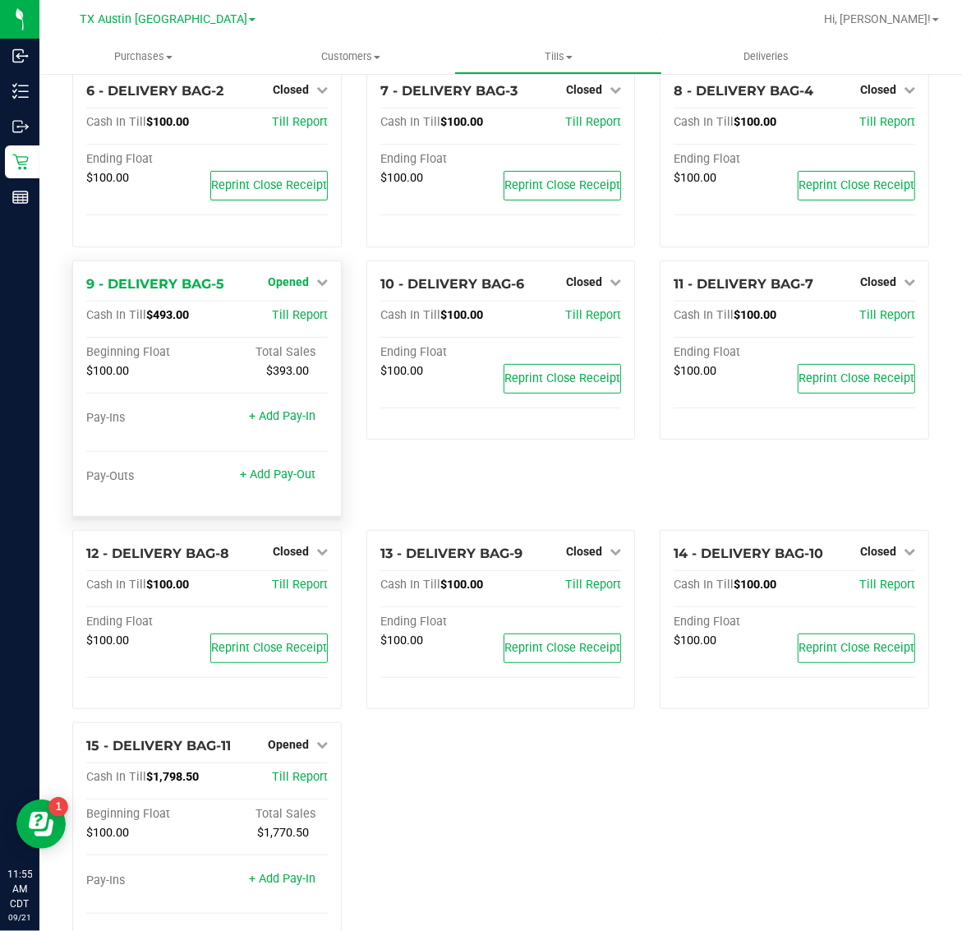
click at [288, 285] on span "Opened" at bounding box center [288, 281] width 41 height 13
click at [297, 321] on link "Close Till" at bounding box center [290, 315] width 44 height 13
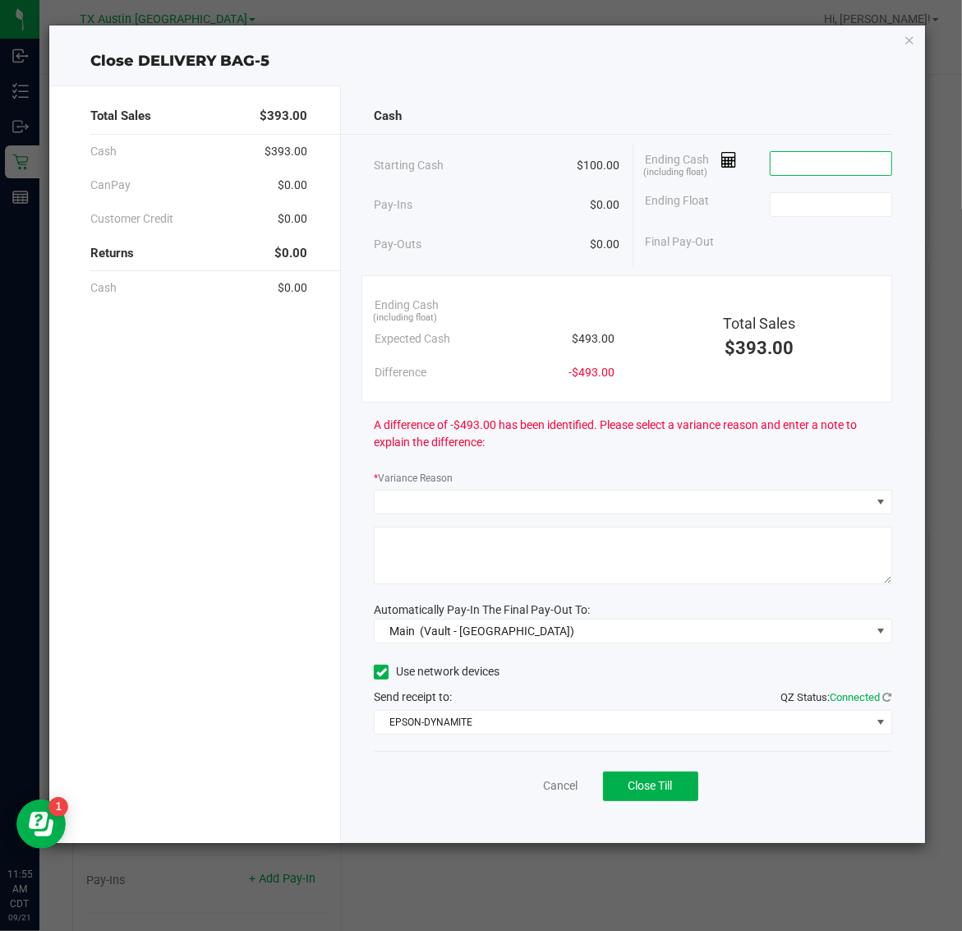
click at [860, 157] on input at bounding box center [831, 163] width 121 height 23
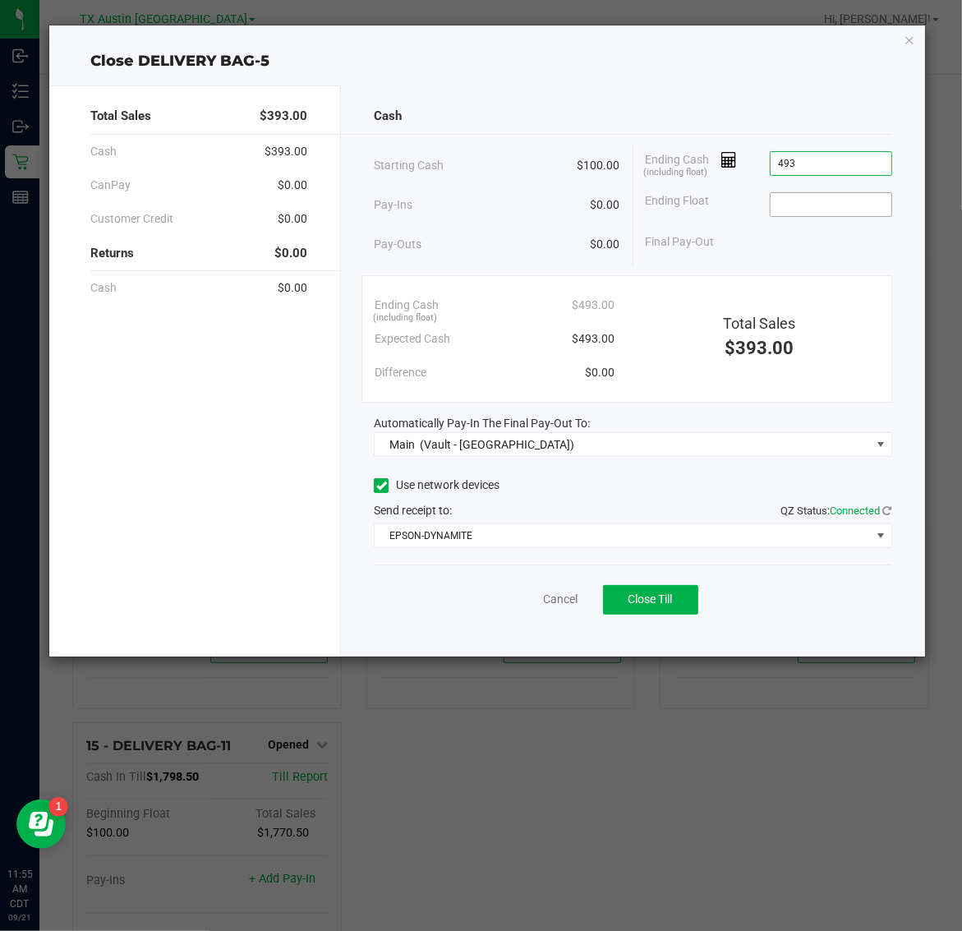
type input "$493.00"
click at [863, 214] on input at bounding box center [831, 204] width 121 height 23
type input "$100.00"
click at [647, 605] on span "Close Till" at bounding box center [650, 598] width 44 height 13
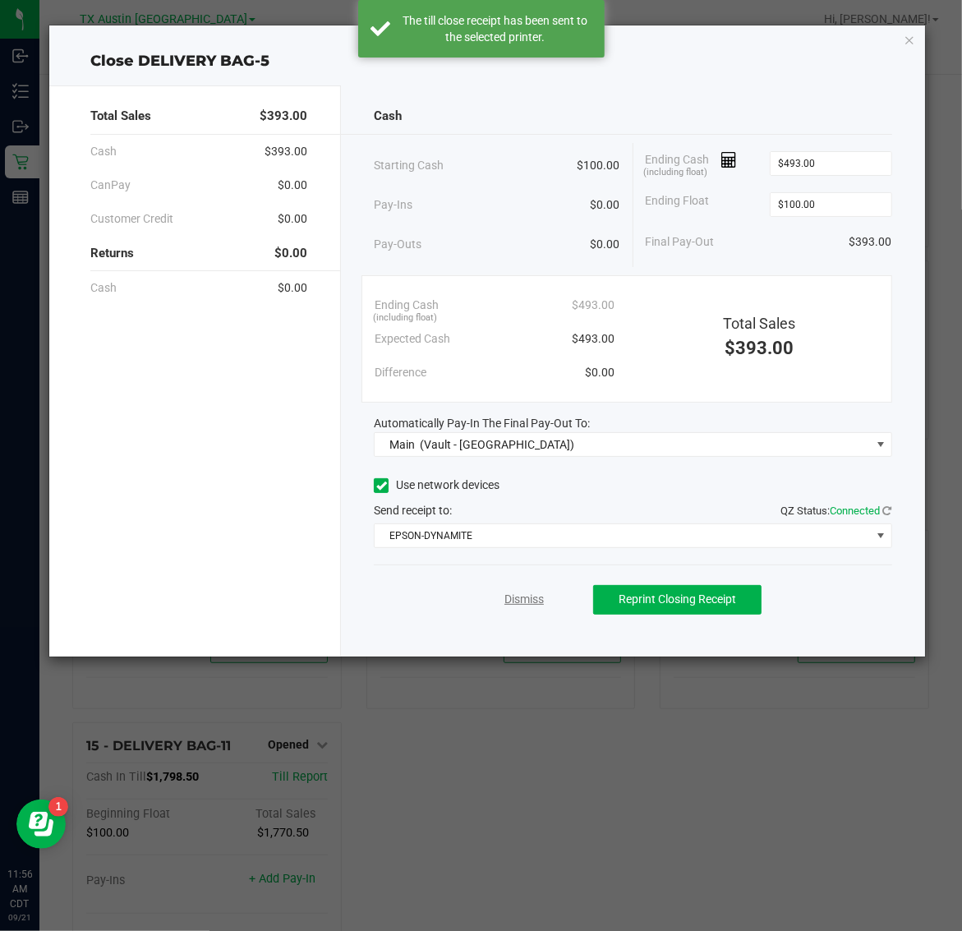
click at [532, 601] on link "Dismiss" at bounding box center [523, 599] width 39 height 17
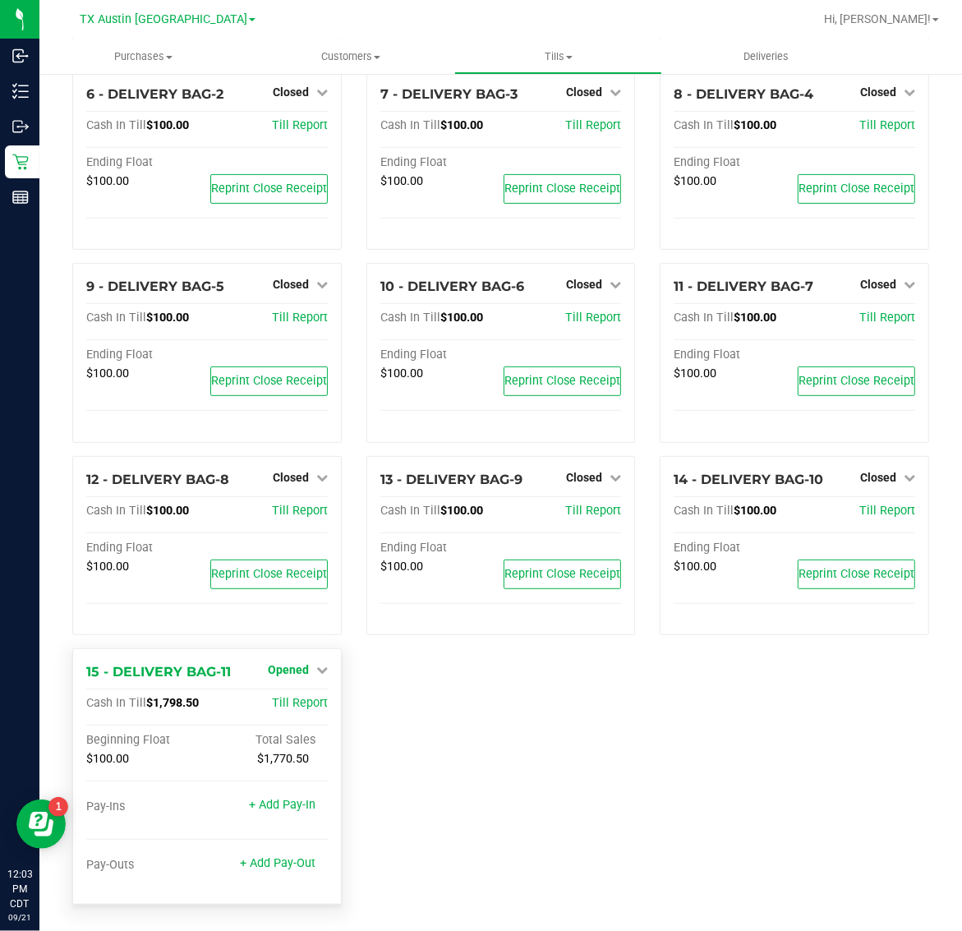
click at [296, 667] on span "Opened" at bounding box center [288, 669] width 41 height 13
click at [296, 707] on link "Close Till" at bounding box center [290, 703] width 44 height 13
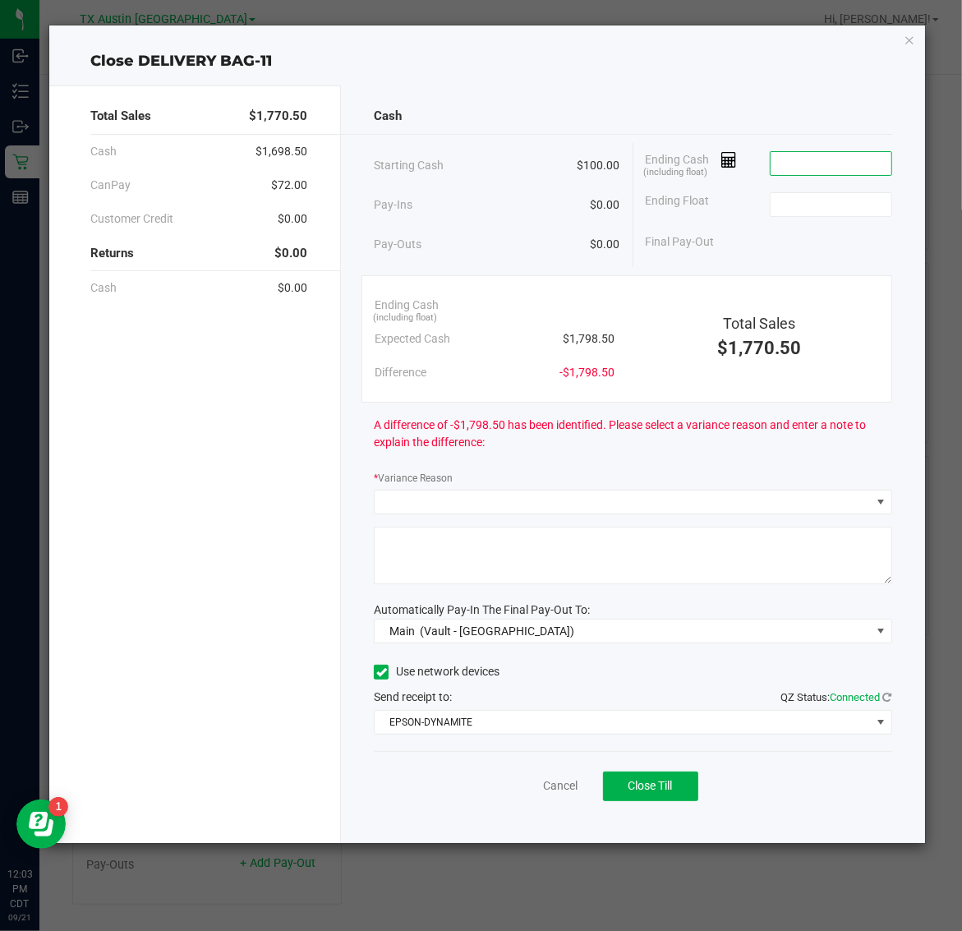
click at [844, 164] on input at bounding box center [831, 163] width 121 height 23
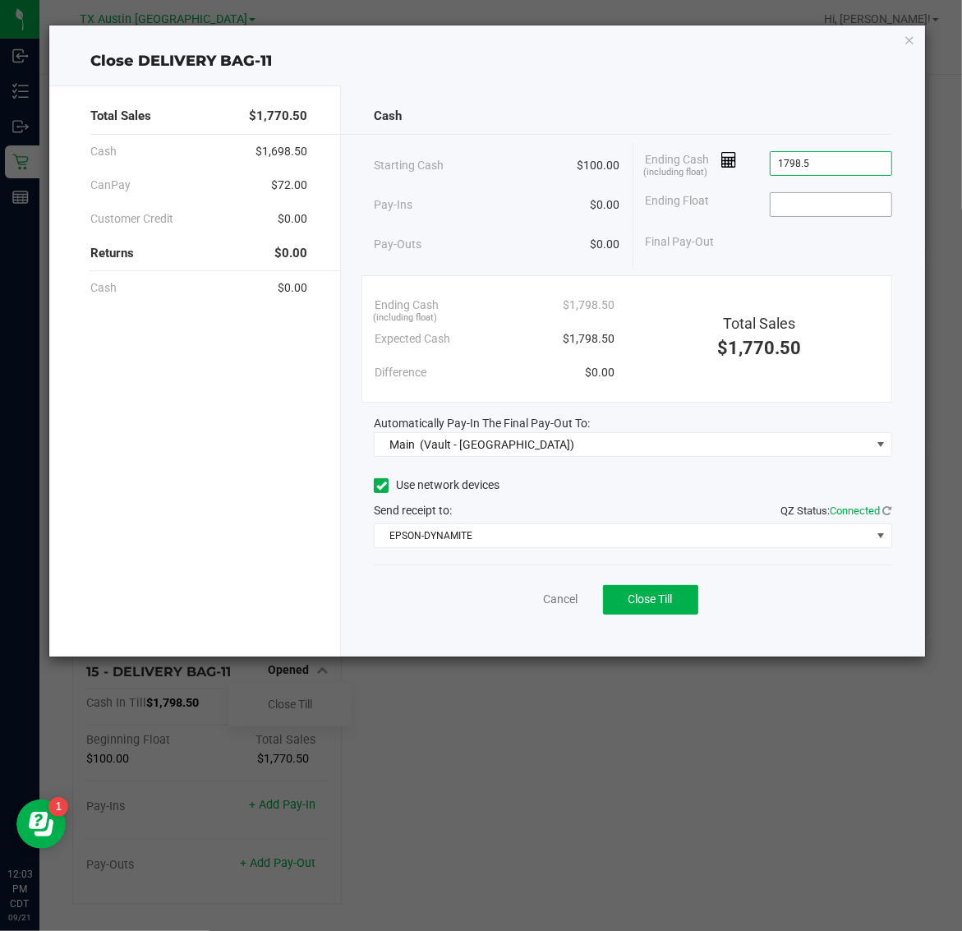
type input "$1,798.50"
click at [840, 204] on input at bounding box center [831, 204] width 121 height 23
type input "$100.00"
click at [658, 604] on span "Close Till" at bounding box center [650, 598] width 44 height 13
click at [522, 598] on link "Dismiss" at bounding box center [523, 599] width 39 height 17
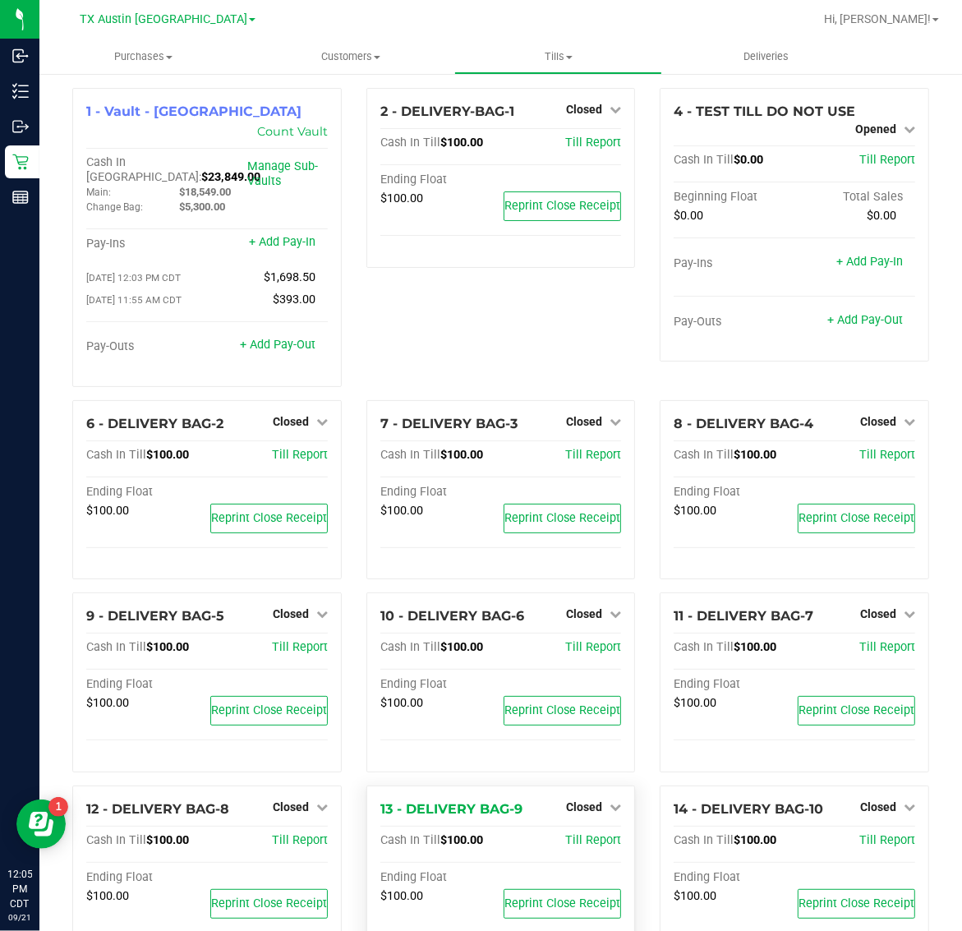
scroll to position [0, 0]
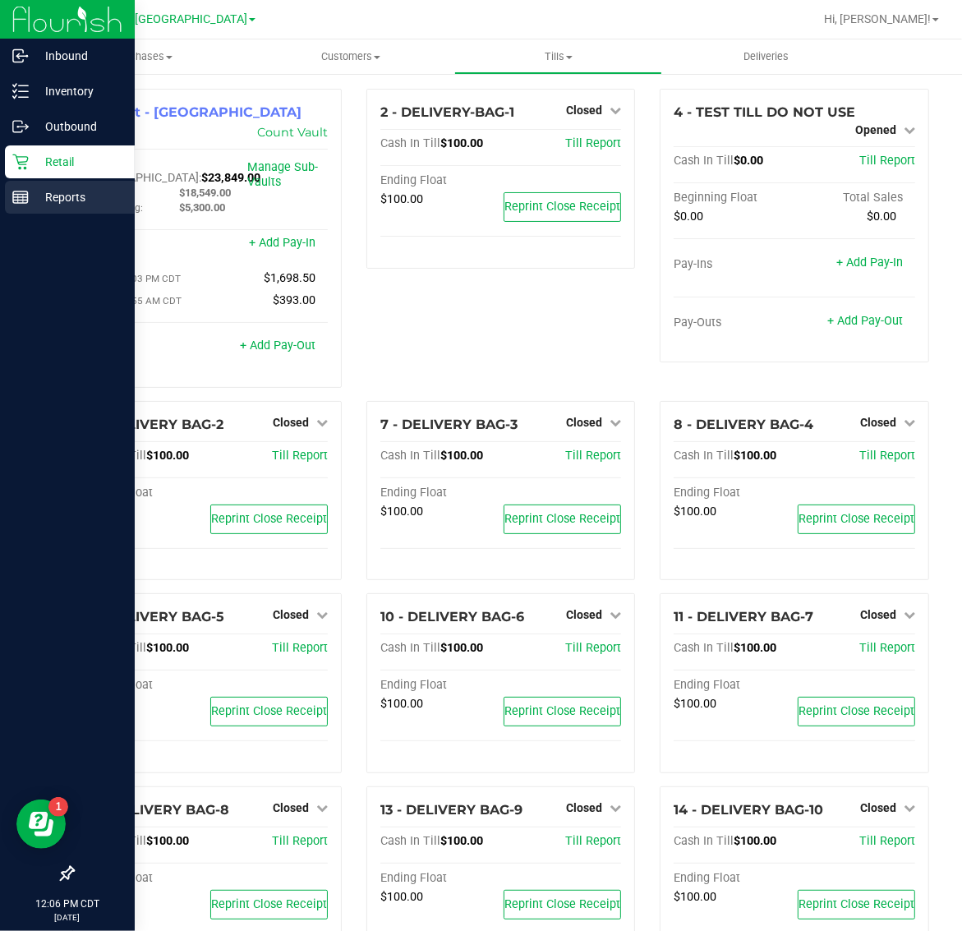
click at [29, 191] on p "Reports" at bounding box center [78, 197] width 99 height 20
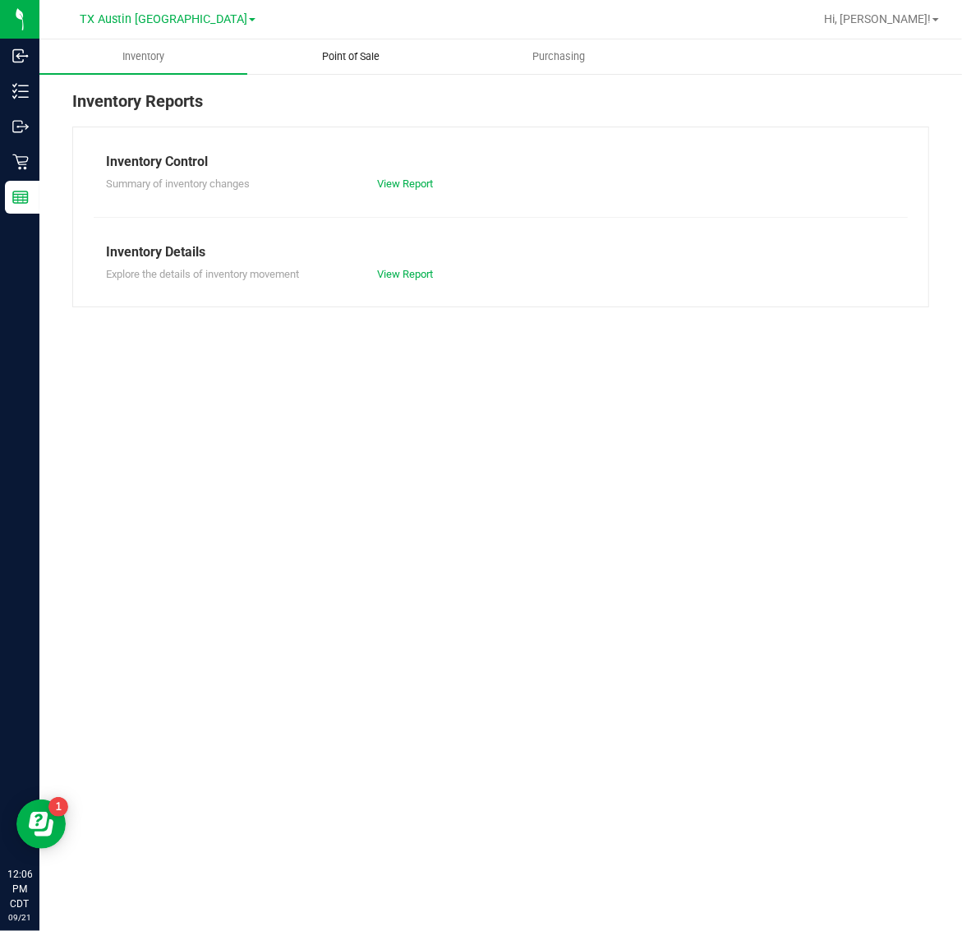
click at [364, 44] on uib-tab-heading "Point of Sale" at bounding box center [351, 56] width 206 height 33
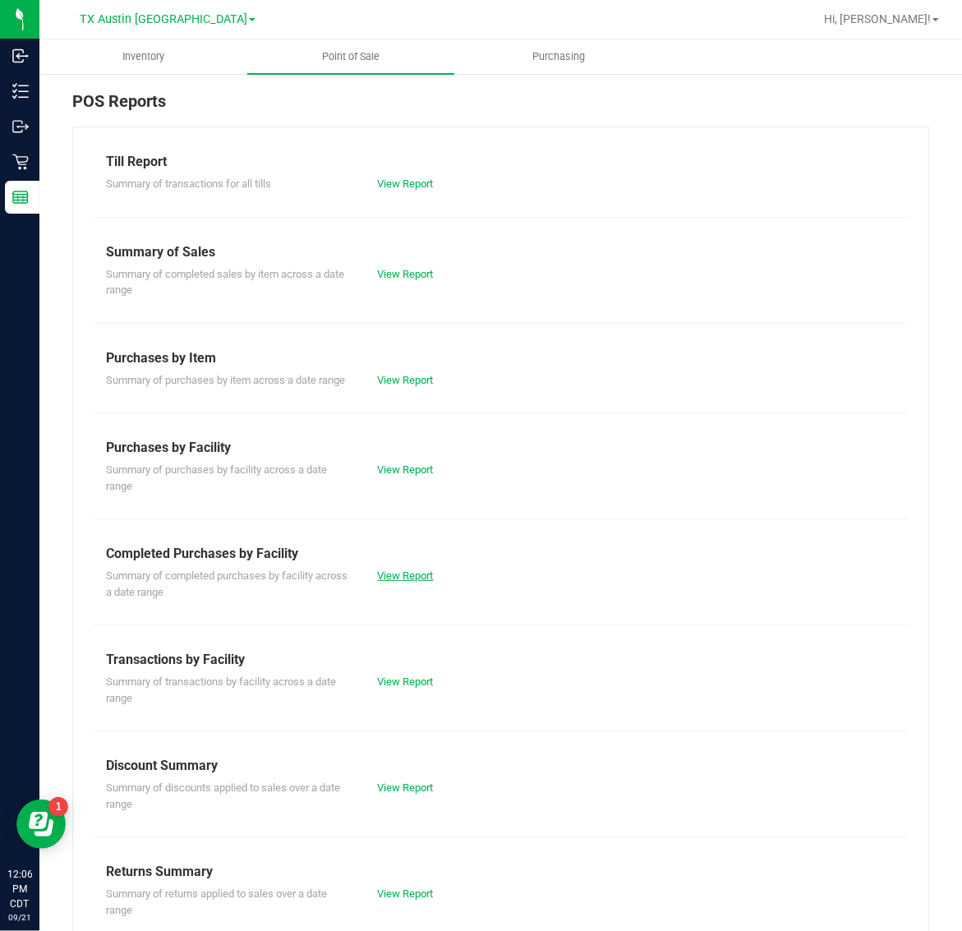
click at [412, 582] on link "View Report" at bounding box center [405, 575] width 56 height 12
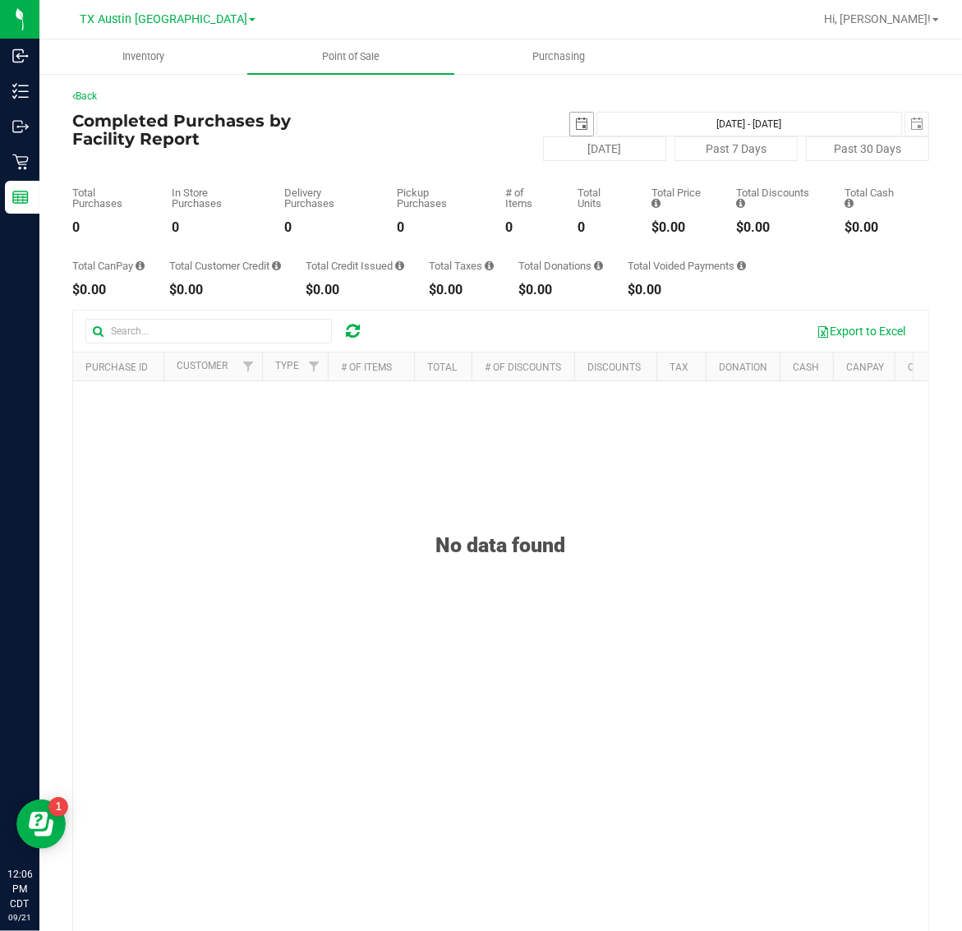
click at [575, 125] on span "select" at bounding box center [581, 123] width 13 height 13
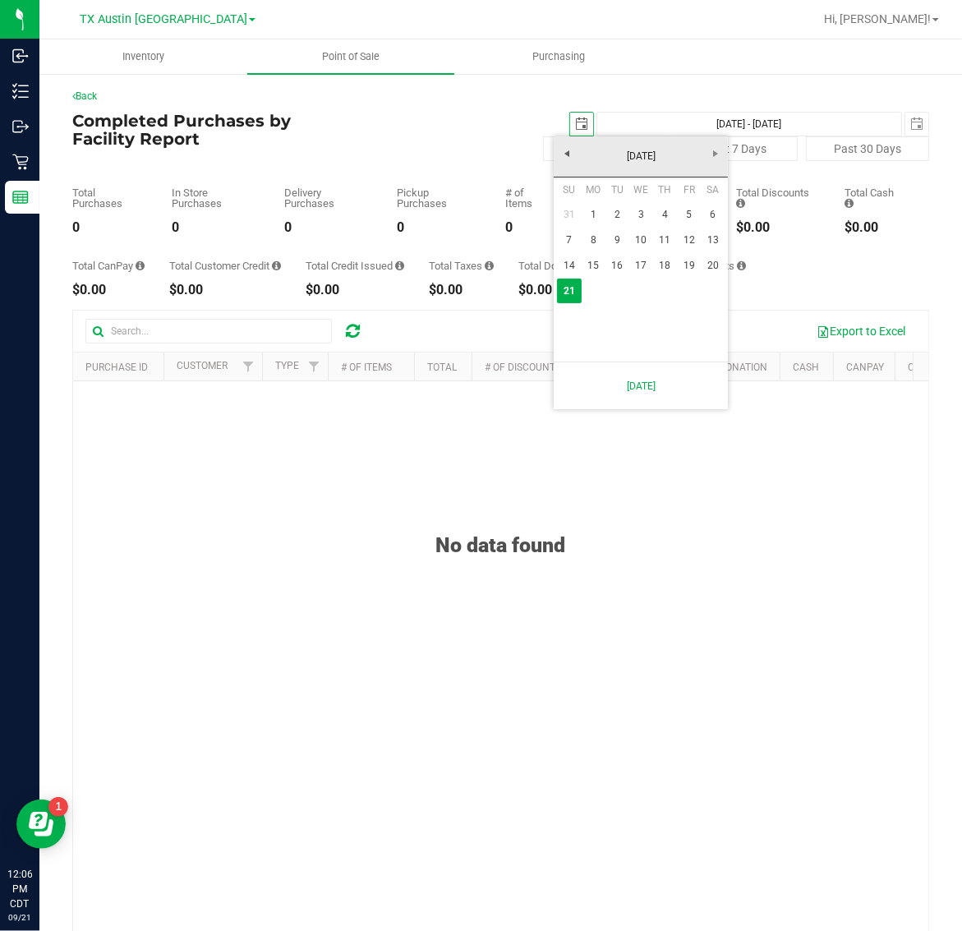
scroll to position [0, 41]
click at [708, 271] on link "20" at bounding box center [713, 265] width 24 height 25
type input "[DATE]"
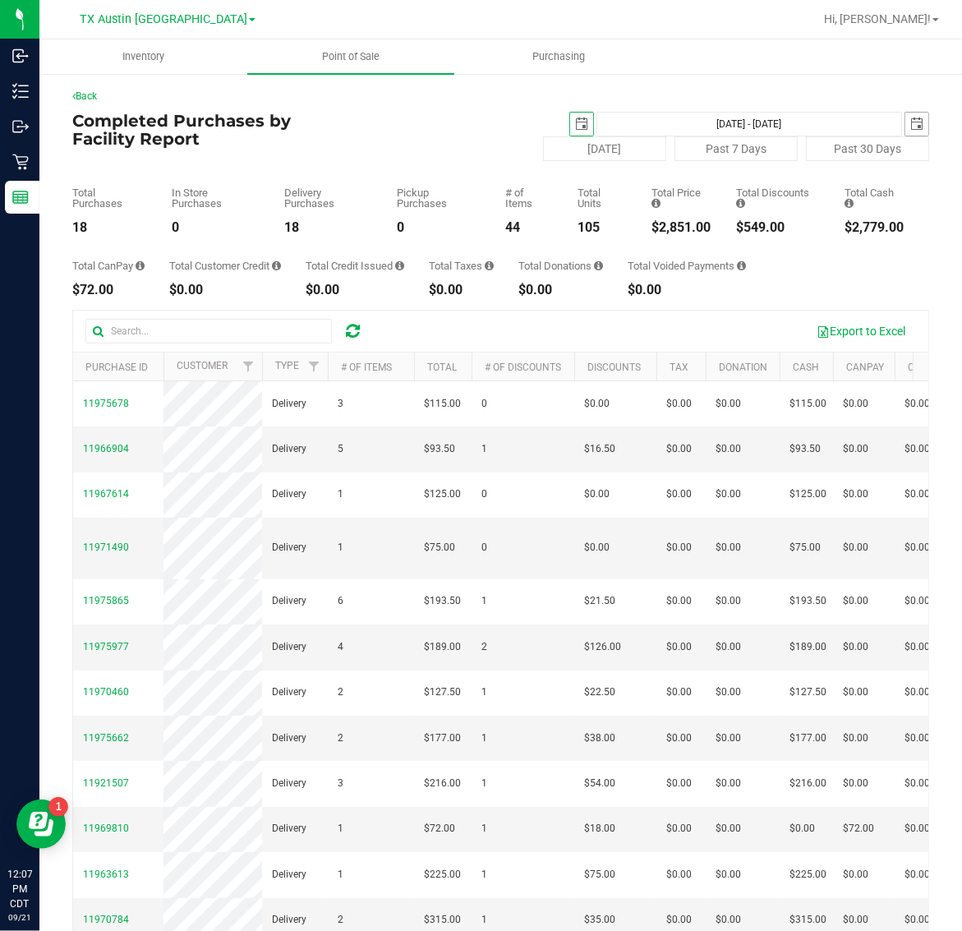
click at [910, 120] on span "select" at bounding box center [916, 123] width 13 height 13
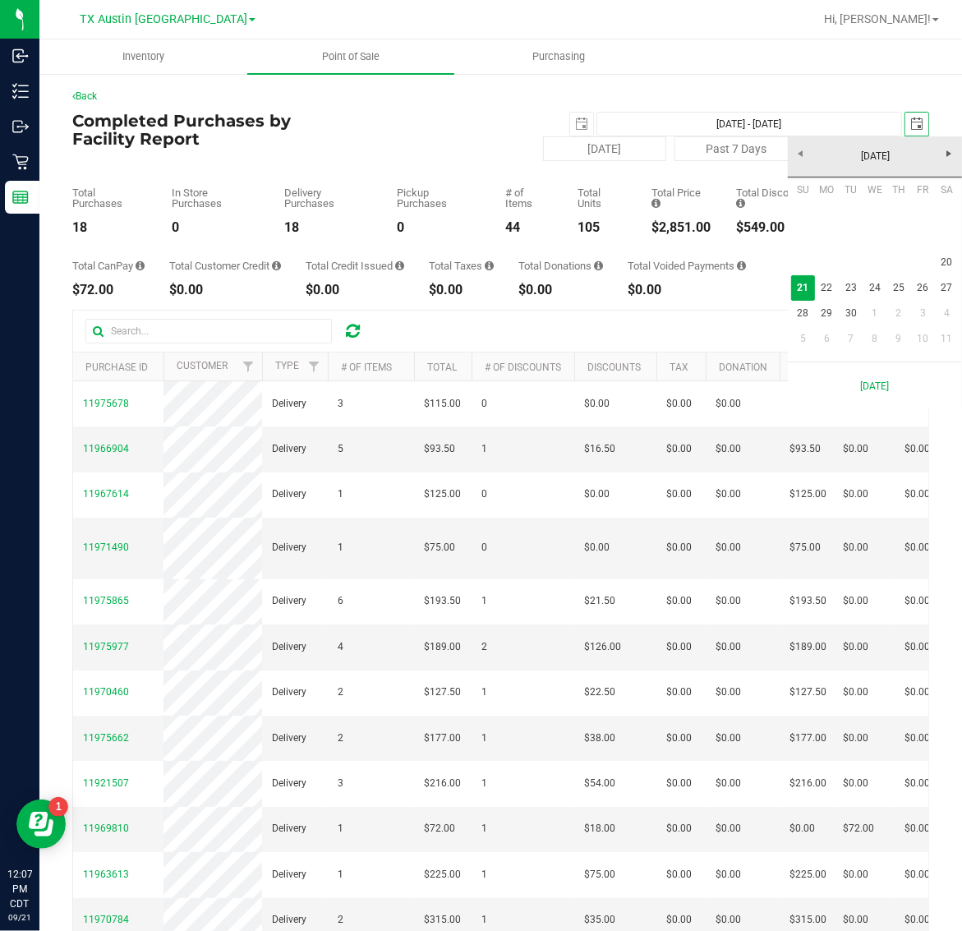
scroll to position [0, 41]
click at [943, 255] on link "20" at bounding box center [947, 262] width 24 height 25
type input "[DATE] - [DATE]"
type input "[DATE]"
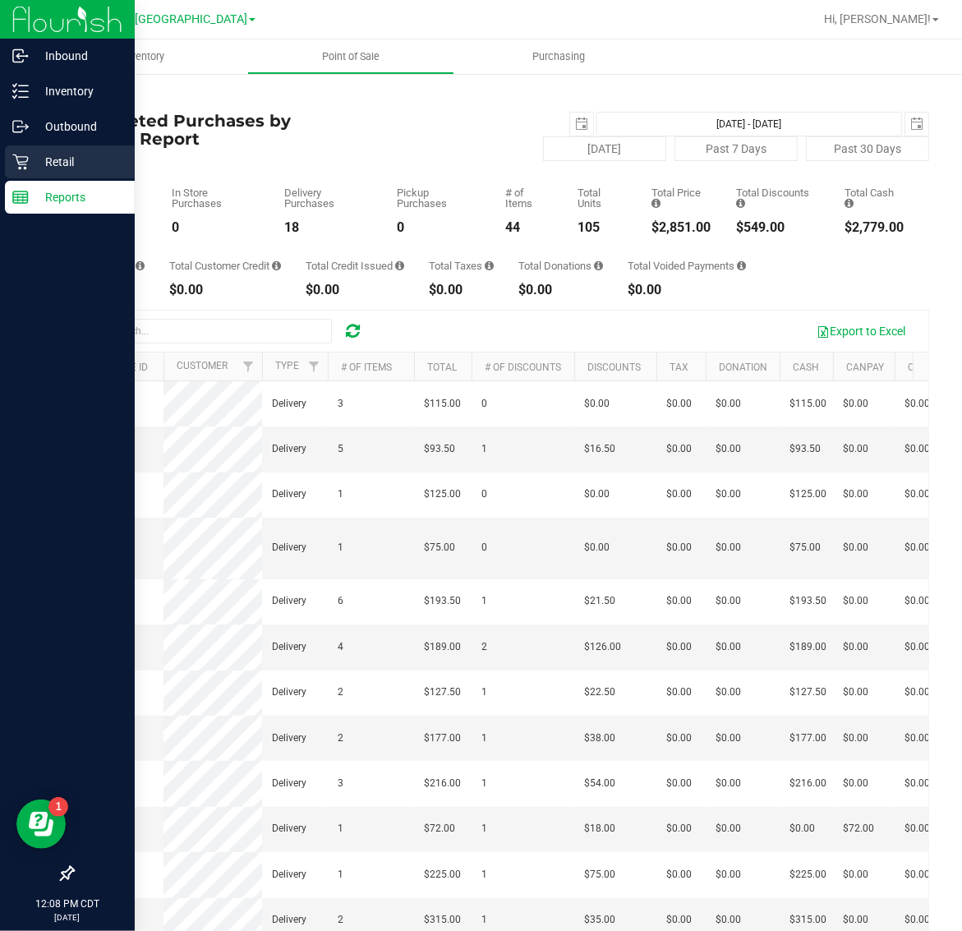
click at [30, 161] on p "Retail" at bounding box center [78, 162] width 99 height 20
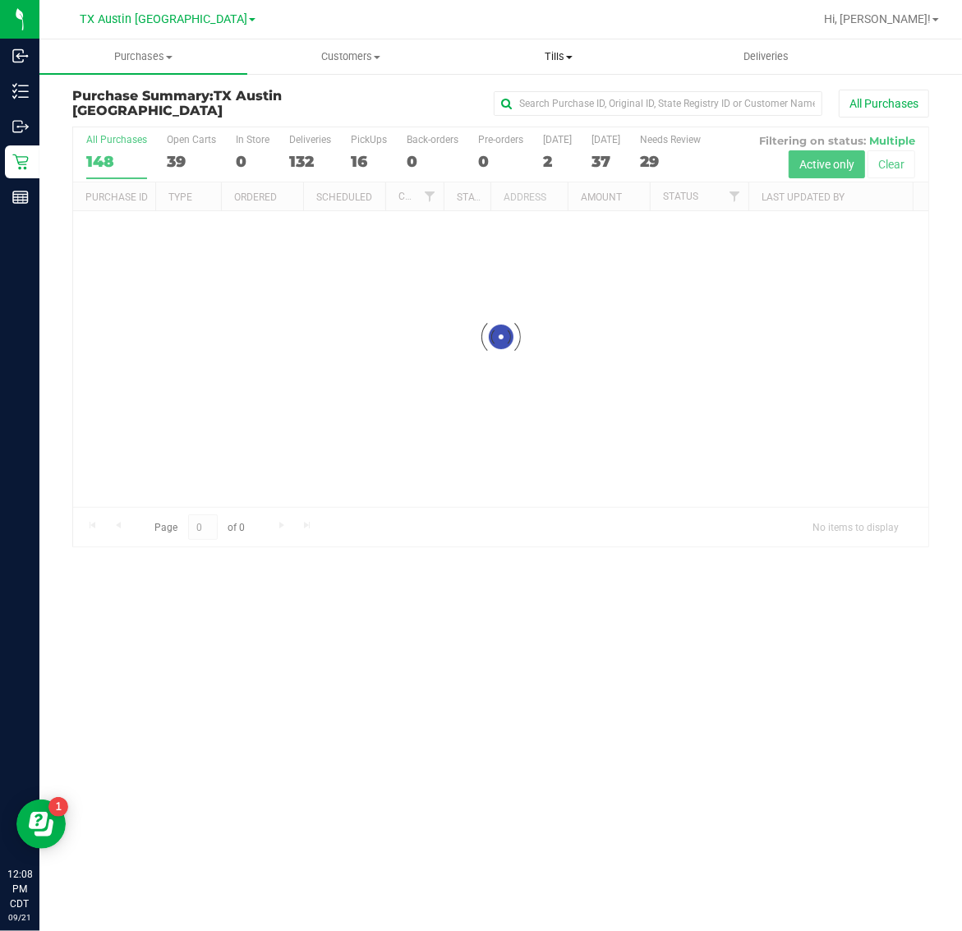
click at [555, 60] on span "Tills" at bounding box center [558, 56] width 206 height 15
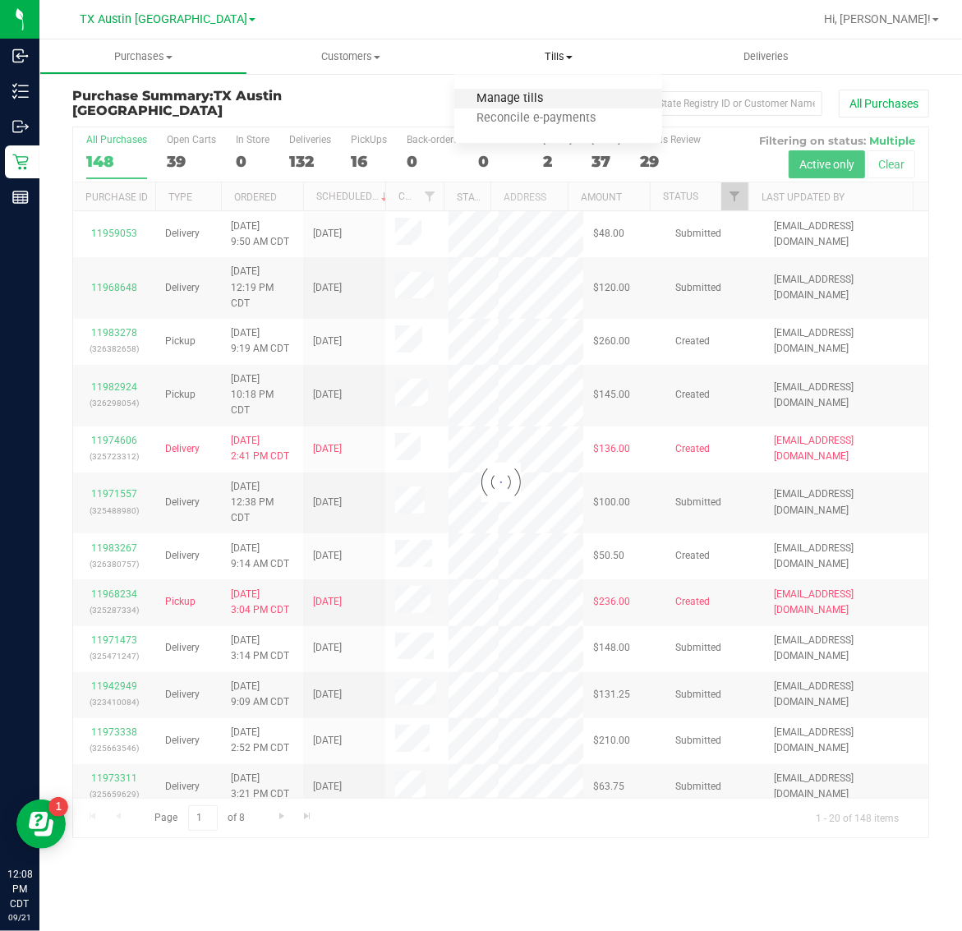
click at [556, 99] on span "Manage tills" at bounding box center [509, 99] width 111 height 14
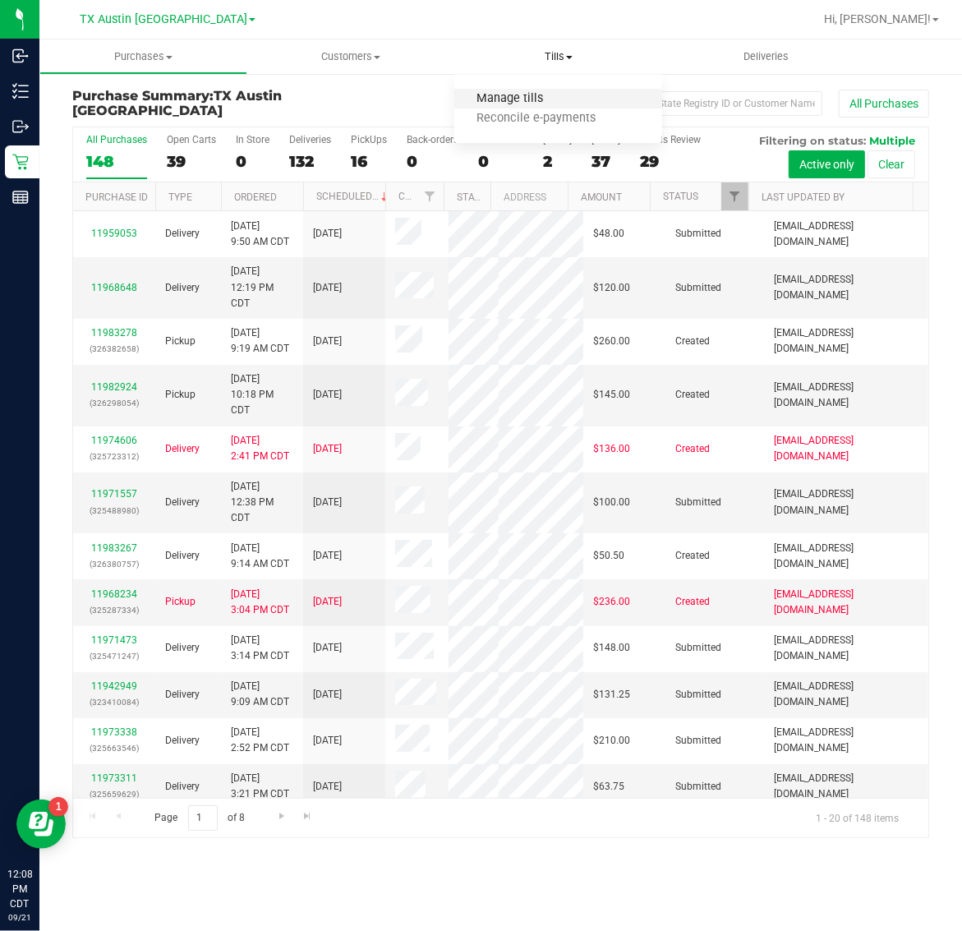
click at [524, 93] on span "Manage tills" at bounding box center [509, 99] width 111 height 14
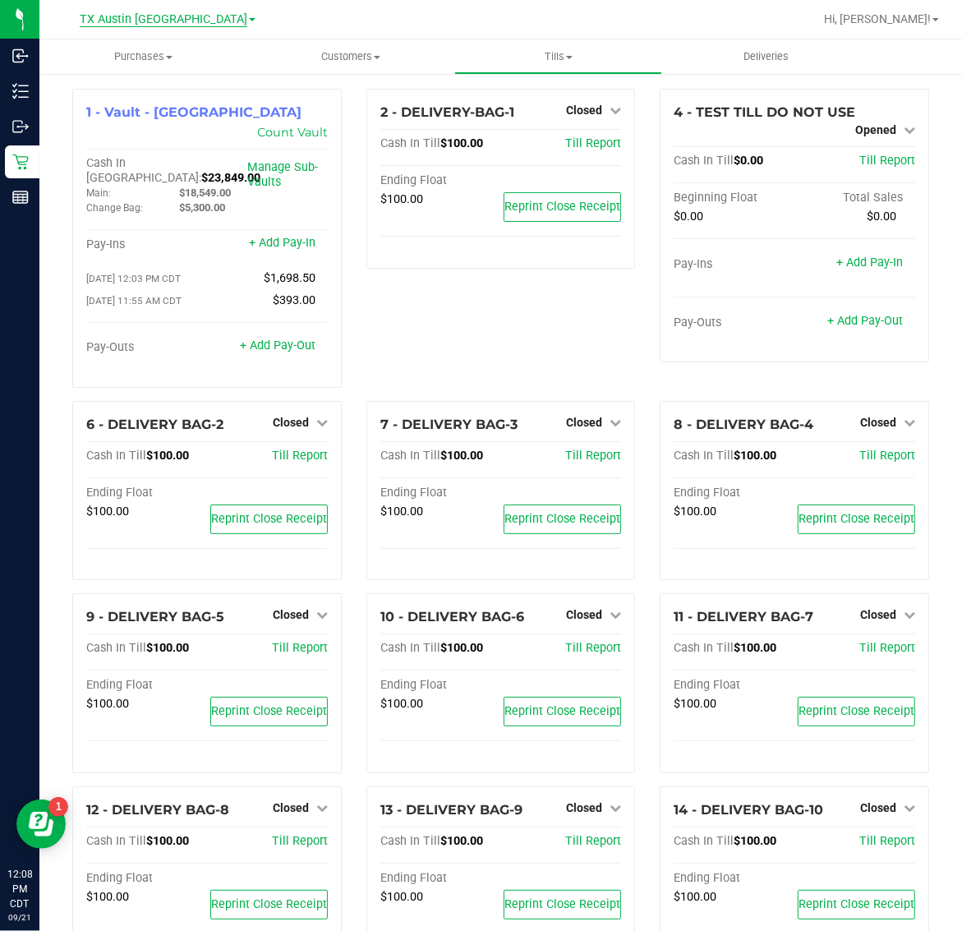
click at [177, 21] on span "TX Austin [GEOGRAPHIC_DATA]" at bounding box center [164, 19] width 168 height 15
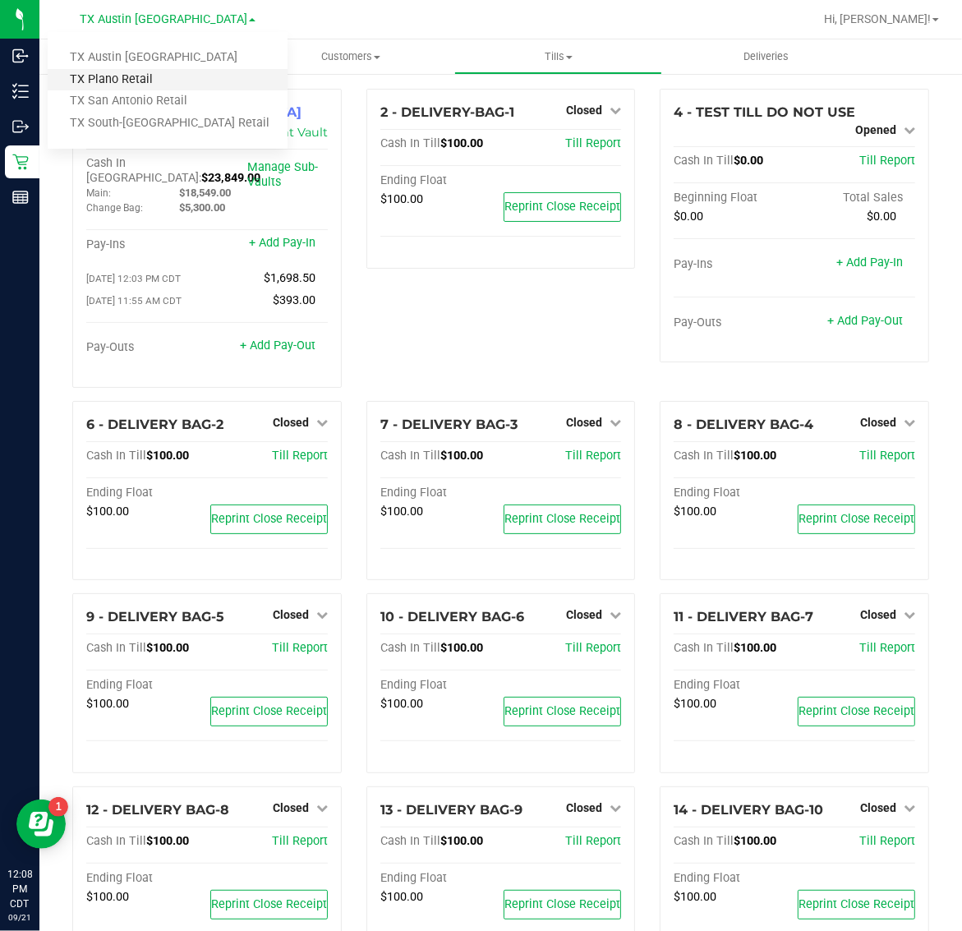
click at [149, 71] on link "TX Plano Retail" at bounding box center [168, 80] width 240 height 22
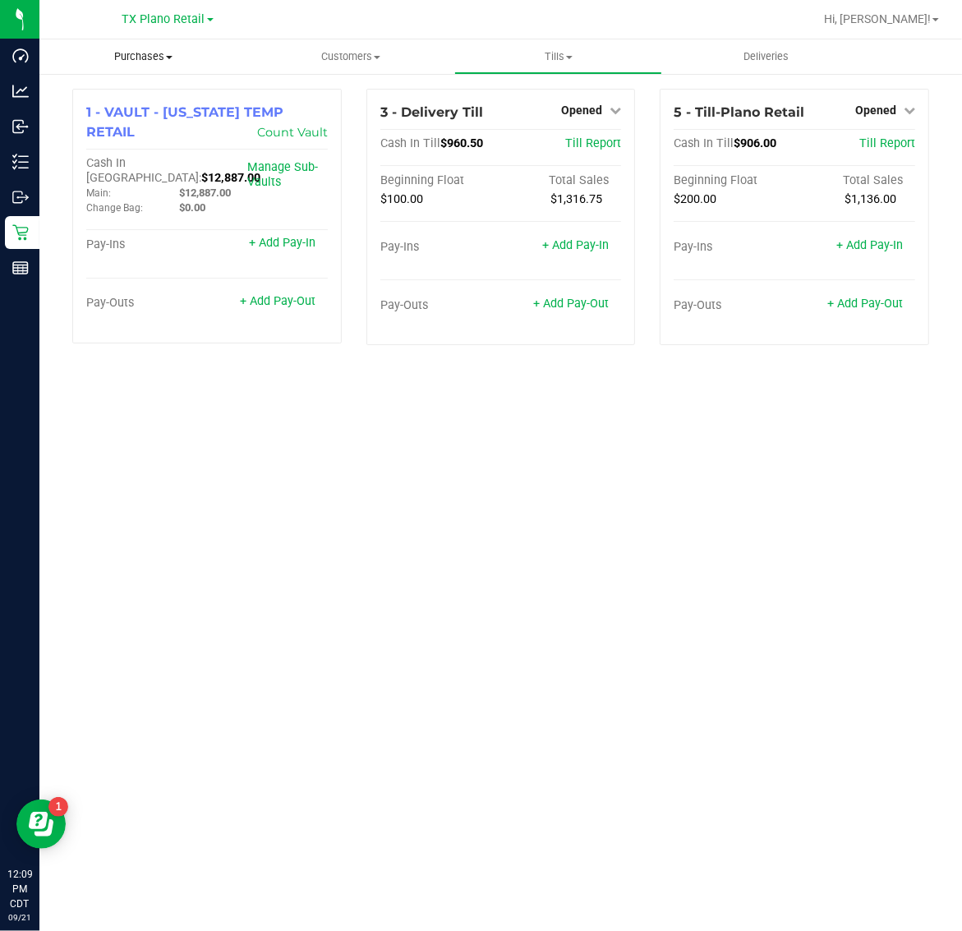
click at [146, 53] on span "Purchases" at bounding box center [143, 56] width 208 height 15
click at [190, 19] on span "TX Plano Retail" at bounding box center [163, 19] width 83 height 15
click at [162, 95] on link "TX San Antonio Retail" at bounding box center [168, 101] width 240 height 22
